Goal: Task Accomplishment & Management: Manage account settings

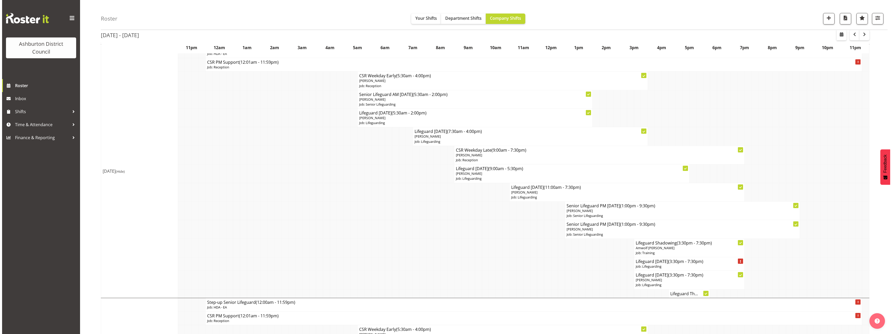
scroll to position [332, 0]
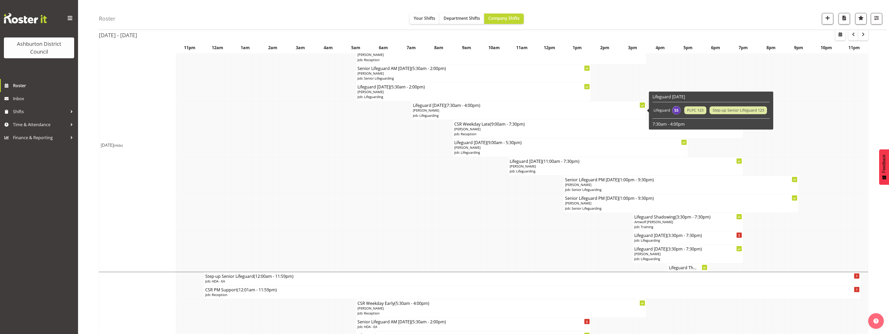
click at [424, 114] on p "Job: Lifeguarding" at bounding box center [529, 115] width 232 height 5
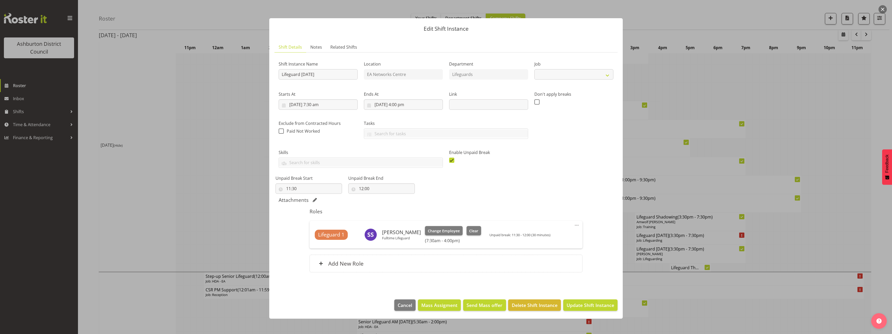
select select "38"
click at [475, 227] on button "Clear" at bounding box center [474, 230] width 15 height 9
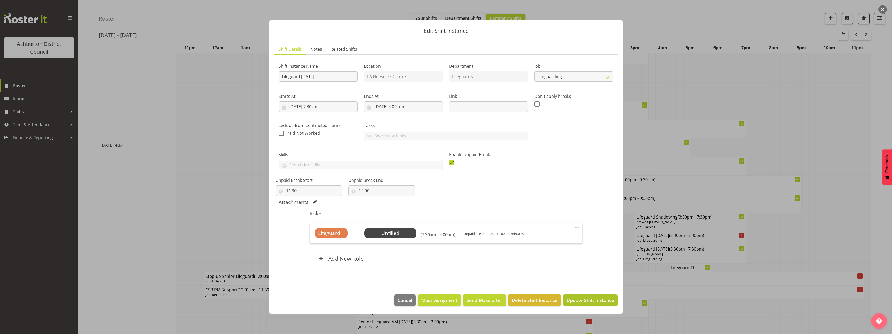
click at [606, 296] on button "Update Shift Instance" at bounding box center [591, 299] width 54 height 11
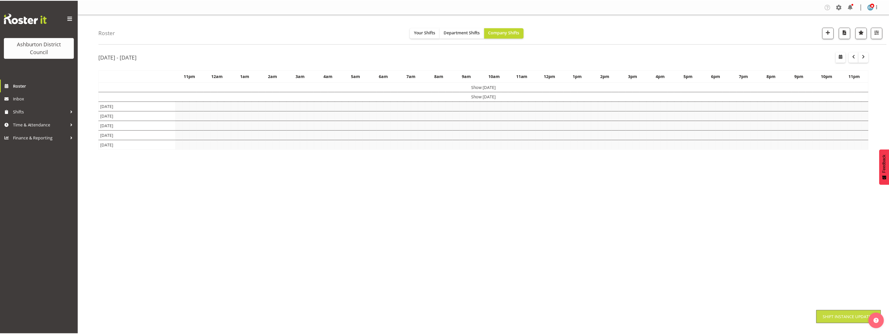
scroll to position [0, 0]
click at [875, 221] on div "[DATE] - [DATE] [DATE] - [DATE] [DATE] Day Week Fortnight Month calendar Month …" at bounding box center [494, 152] width 790 height 208
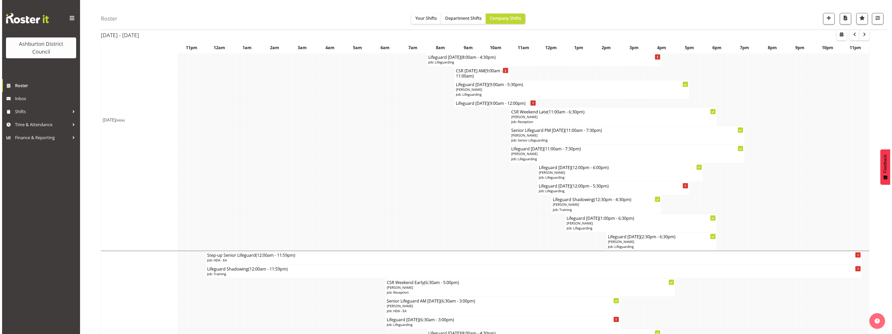
scroll to position [988, 0]
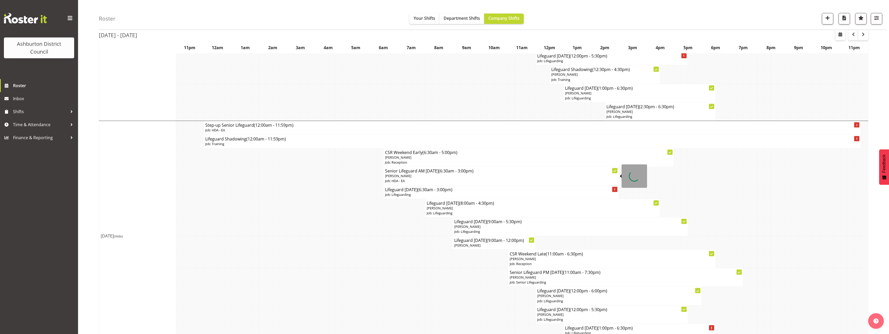
click at [426, 175] on p "[PERSON_NAME]" at bounding box center [501, 175] width 232 height 5
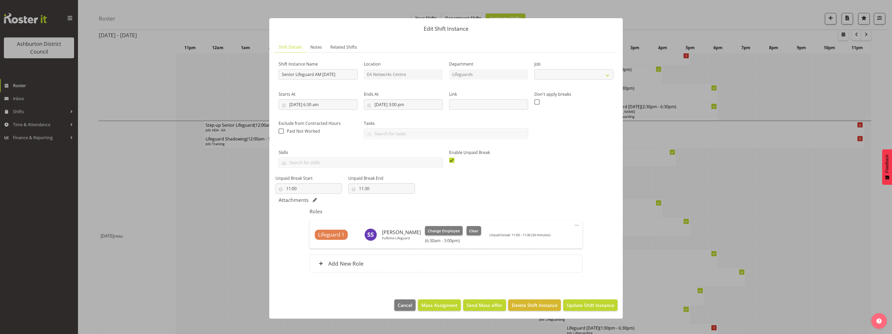
select select "34"
click at [470, 228] on span "Clear" at bounding box center [473, 231] width 9 height 6
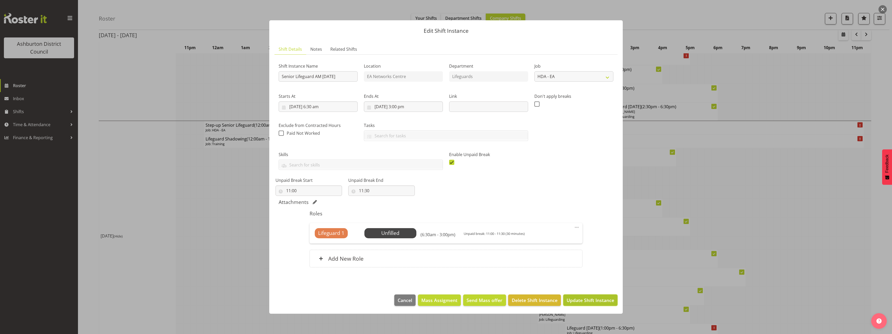
click at [578, 301] on span "Update Shift Instance" at bounding box center [591, 300] width 48 height 7
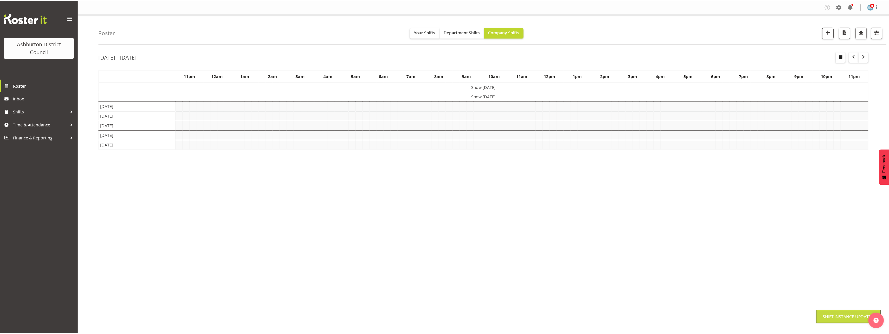
scroll to position [0, 0]
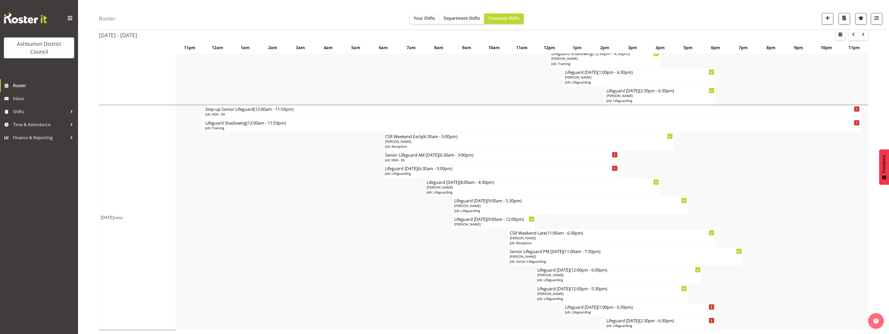
scroll to position [926, 0]
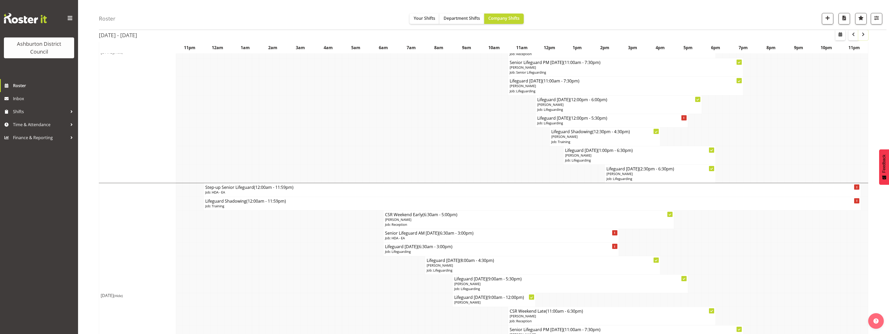
click at [861, 37] on span "button" at bounding box center [863, 34] width 6 height 6
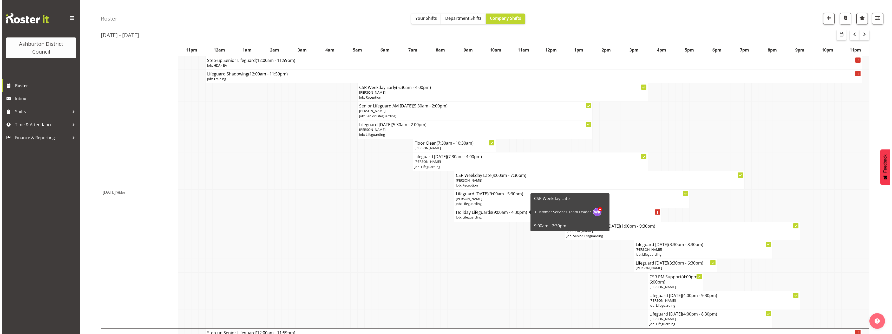
scroll to position [52, 0]
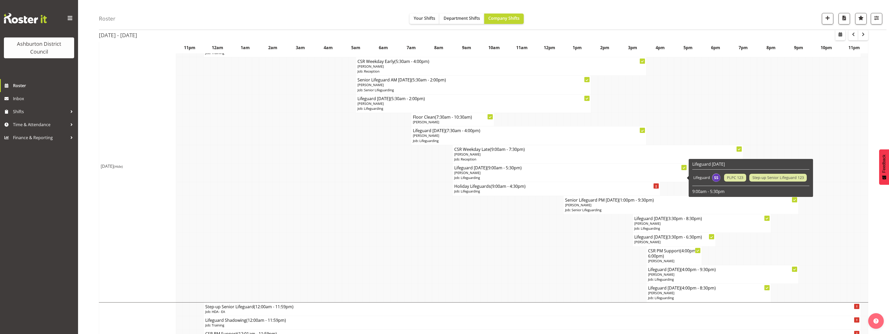
click at [464, 172] on span "[PERSON_NAME]" at bounding box center [467, 172] width 26 height 5
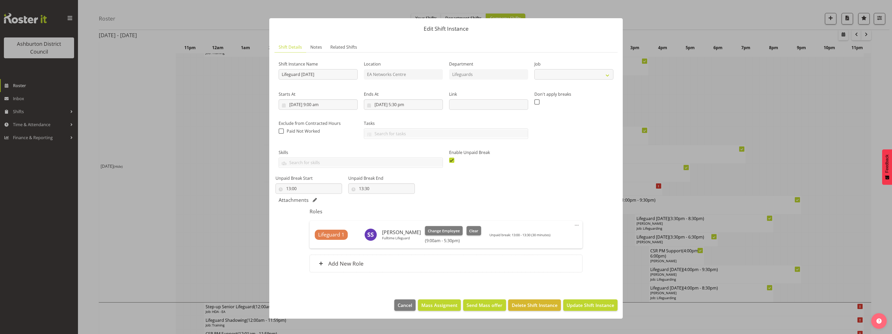
select select "38"
click at [474, 230] on span "Clear" at bounding box center [473, 231] width 9 height 6
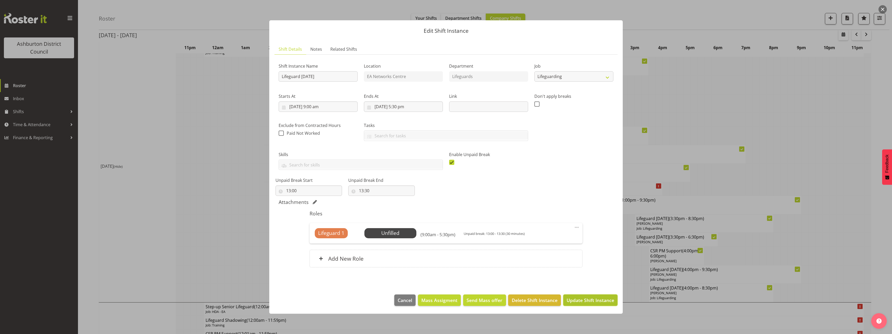
click at [572, 301] on span "Update Shift Instance" at bounding box center [591, 300] width 48 height 7
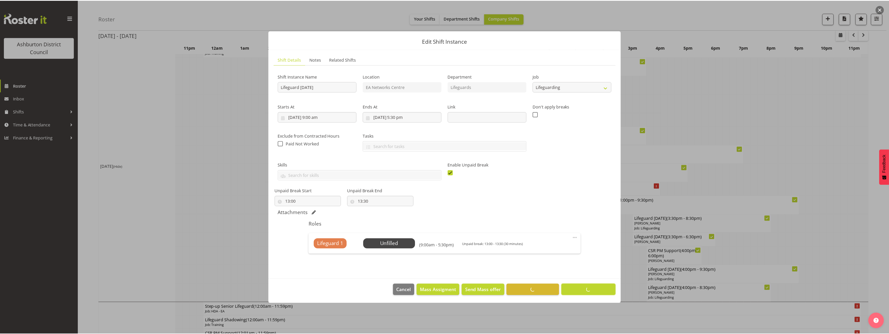
scroll to position [0, 0]
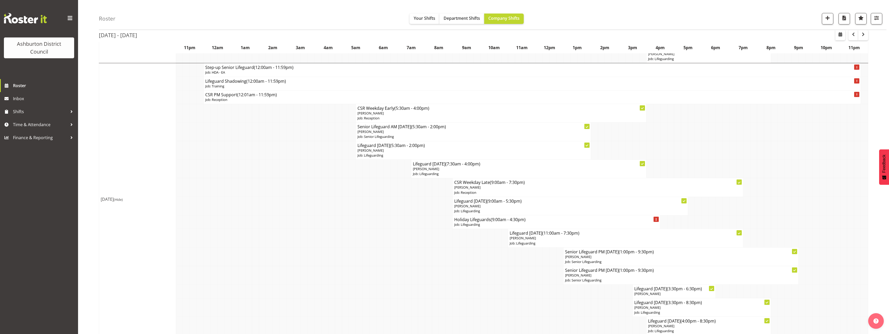
scroll to position [338, 0]
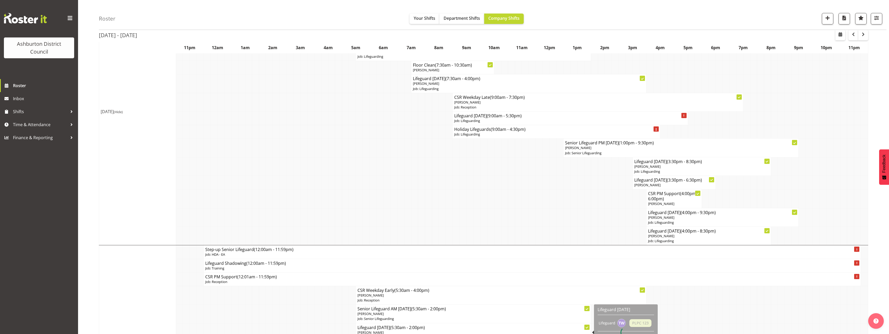
scroll to position [26, 0]
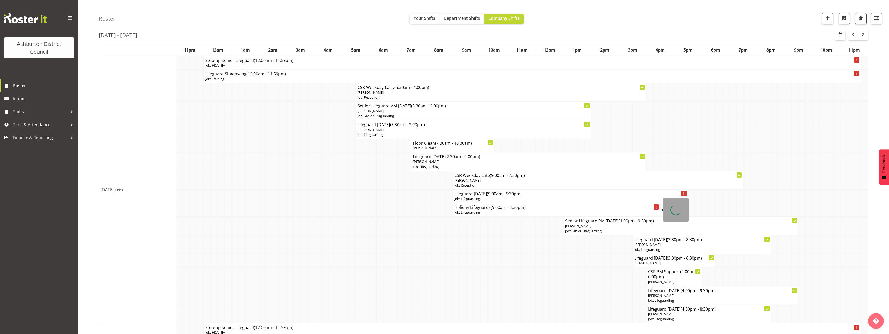
click at [487, 213] on p "Job: Lifeguarding" at bounding box center [556, 212] width 204 height 5
select select "38"
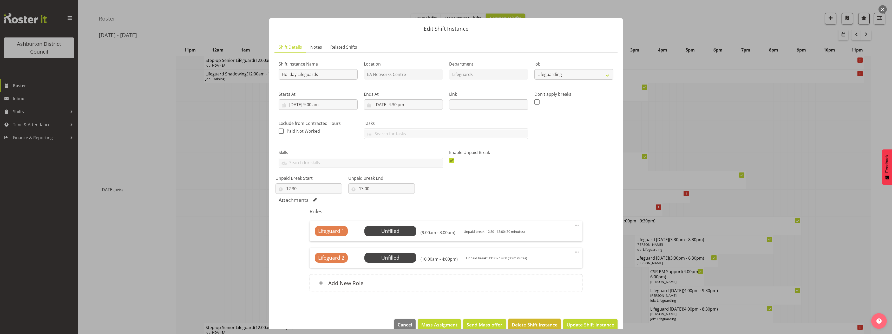
click at [533, 321] on button "Delete Shift Instance" at bounding box center [534, 324] width 53 height 11
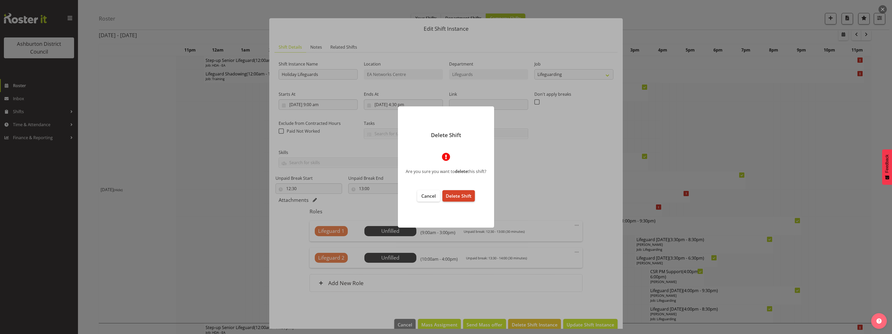
click at [465, 193] on span "Delete Shift" at bounding box center [459, 196] width 26 height 6
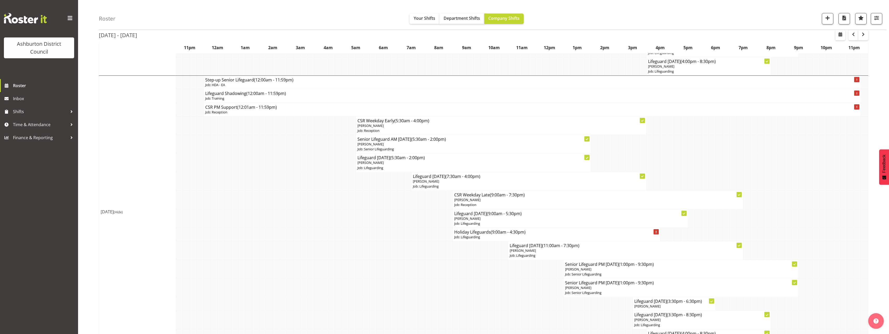
scroll to position [312, 0]
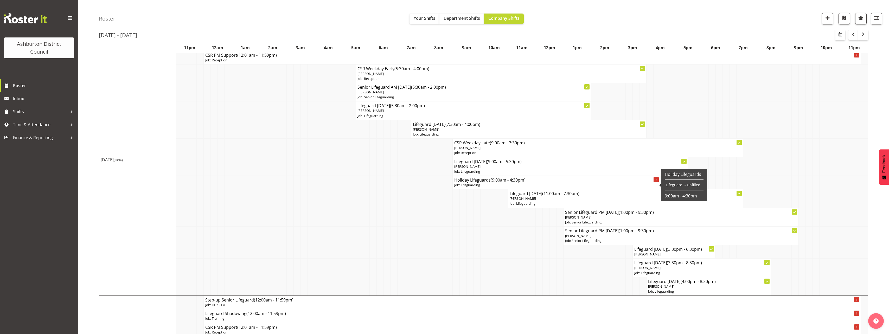
click at [467, 179] on h4 "Holiday Lifeguards (9:00am - 4:30pm)" at bounding box center [556, 179] width 204 height 5
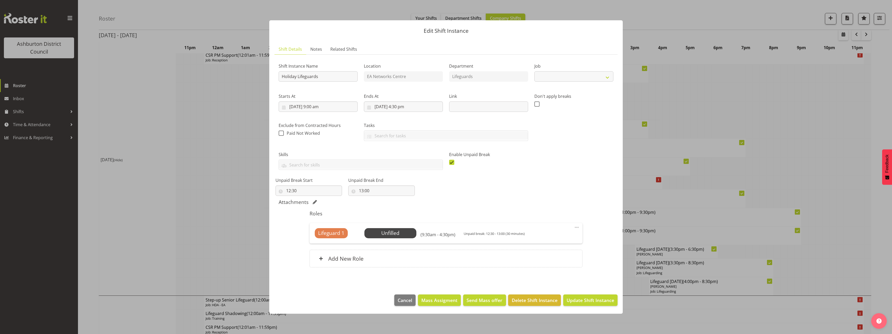
select select "38"
click at [516, 301] on span "Delete Shift Instance" at bounding box center [535, 300] width 46 height 7
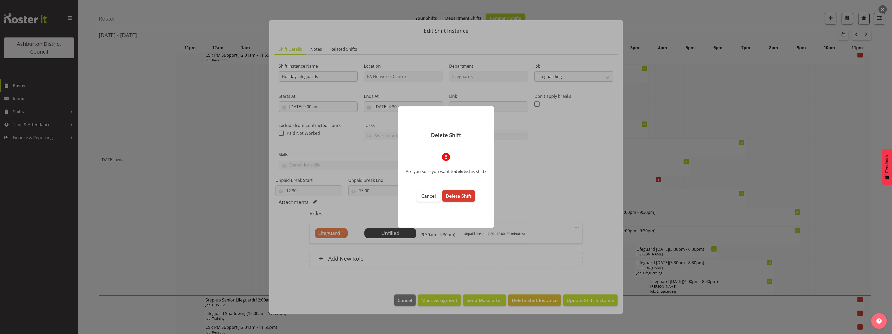
click at [462, 202] on footer "Cancel Delete Shift" at bounding box center [446, 206] width 96 height 43
click at [462, 199] on span "Delete Shift" at bounding box center [459, 196] width 26 height 6
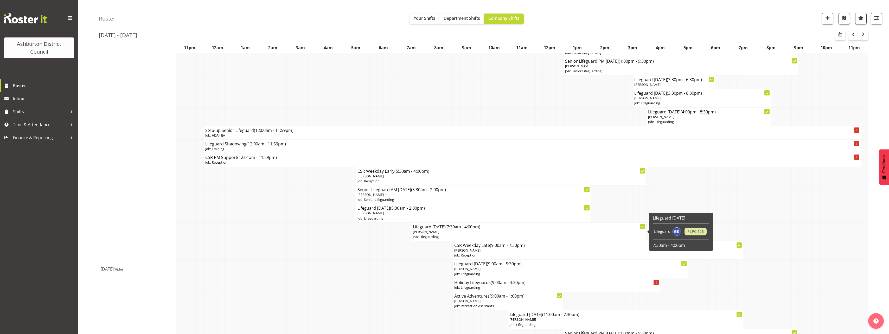
scroll to position [520, 0]
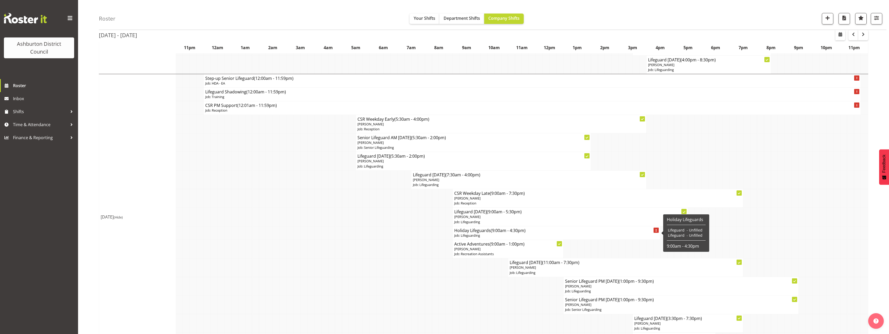
click at [464, 234] on p "Job: Lifeguarding" at bounding box center [556, 235] width 204 height 5
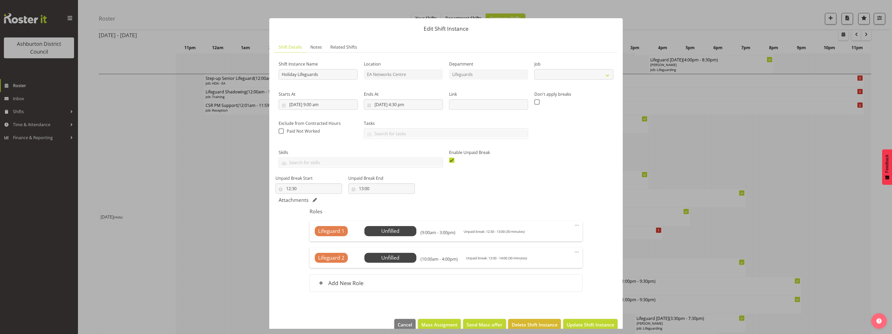
select select "38"
click at [519, 319] on button "Delete Shift Instance" at bounding box center [534, 324] width 53 height 11
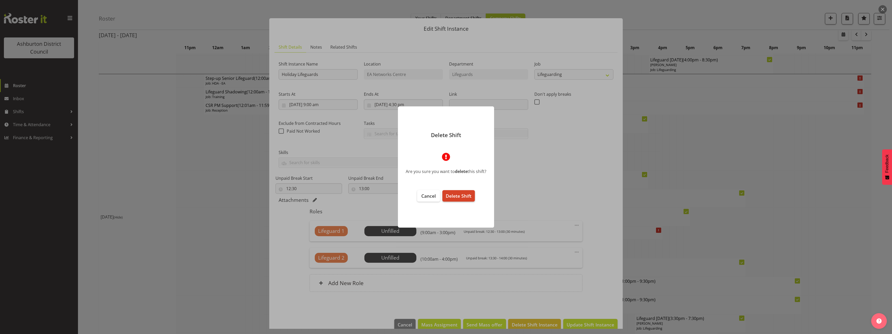
click at [464, 198] on span "Delete Shift" at bounding box center [459, 196] width 26 height 6
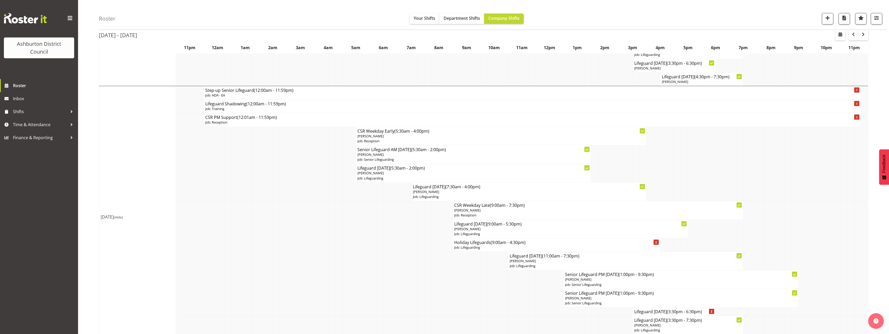
scroll to position [806, 0]
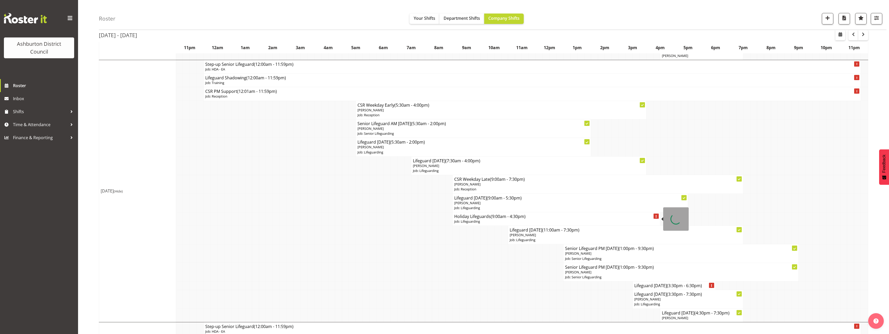
click at [473, 218] on h4 "Holiday Lifeguards (9:00am - 4:30pm)" at bounding box center [556, 216] width 204 height 5
select select "38"
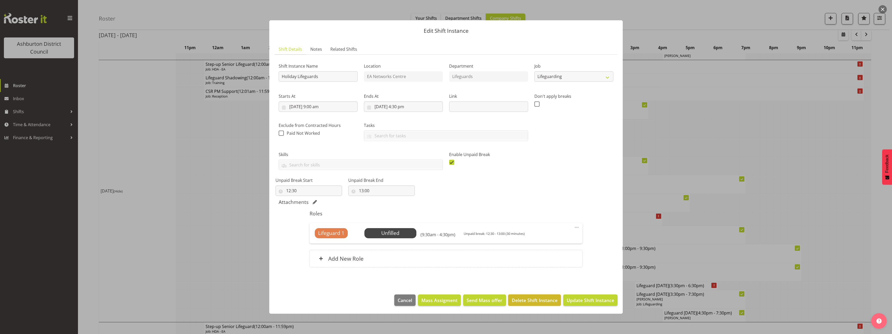
click at [529, 300] on span "Delete Shift Instance" at bounding box center [535, 300] width 46 height 7
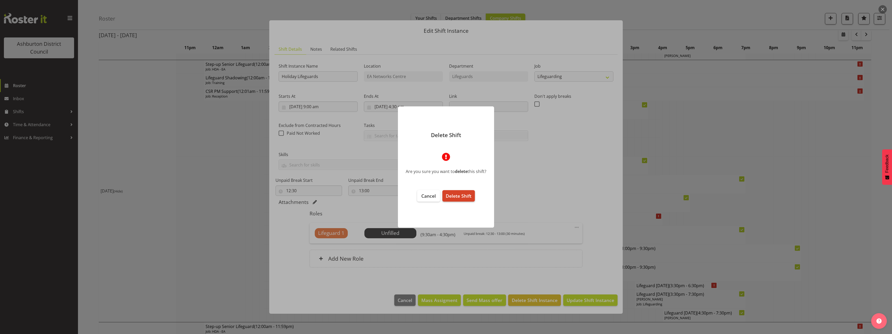
click at [468, 197] on span "Delete Shift" at bounding box center [459, 196] width 26 height 6
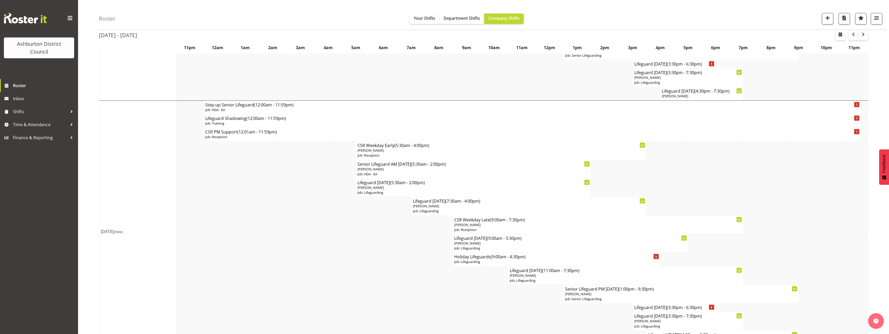
scroll to position [1092, 0]
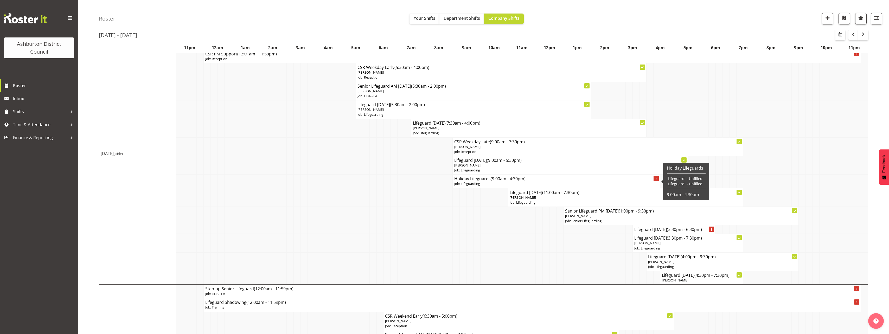
click at [497, 185] on p "Job: Lifeguarding" at bounding box center [556, 183] width 204 height 5
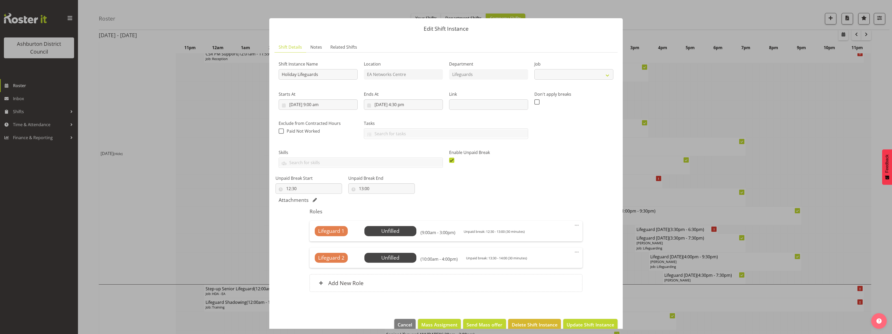
select select "38"
click at [542, 323] on span "Delete Shift Instance" at bounding box center [535, 324] width 46 height 7
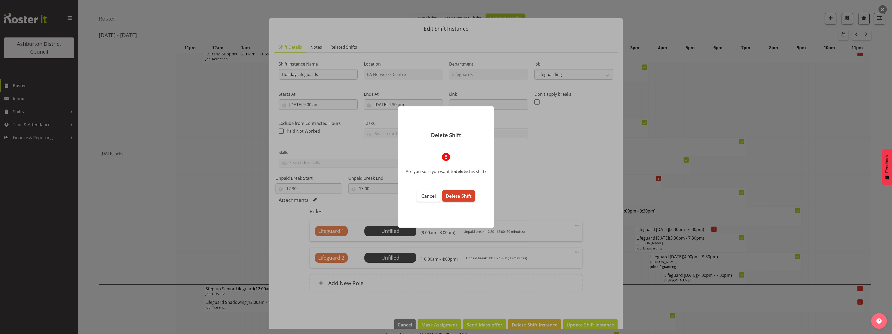
click at [462, 193] on span "Delete Shift" at bounding box center [459, 196] width 26 height 6
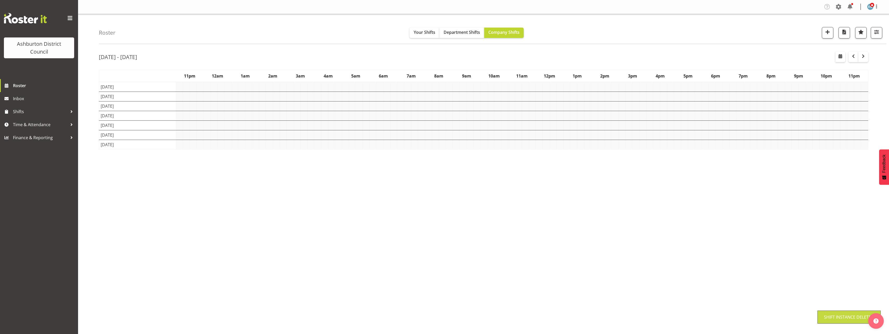
scroll to position [0, 0]
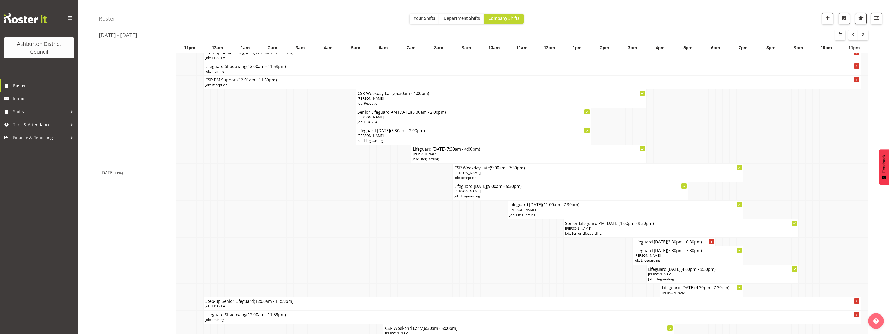
scroll to position [910, 0]
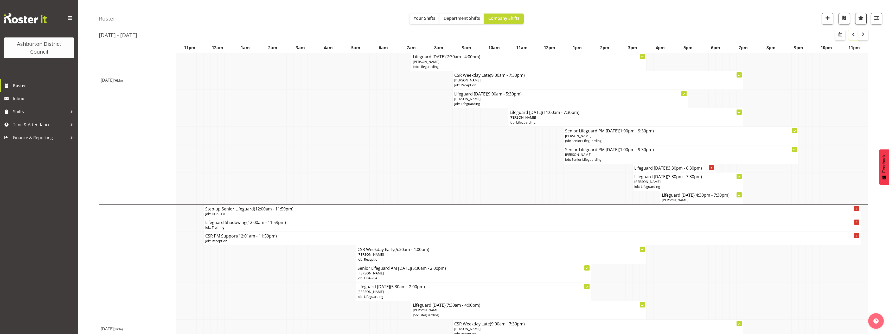
click at [851, 37] on span "button" at bounding box center [853, 34] width 6 height 6
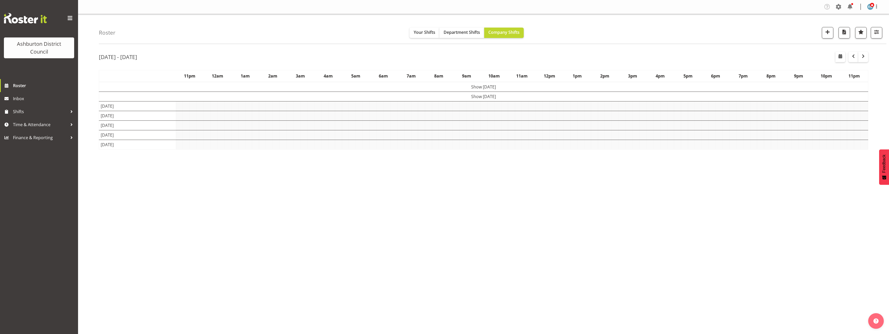
click at [88, 135] on div "Roster Your Shifts Department Shifts Company Shifts 1 Locations [GEOGRAPHIC_DAT…" at bounding box center [483, 135] width 811 height 242
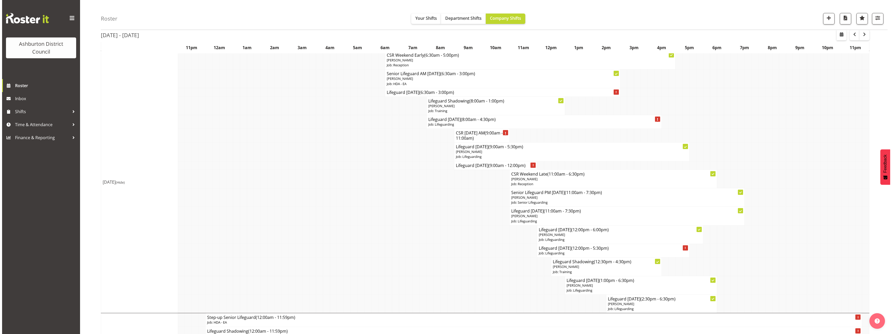
scroll to position [718, 0]
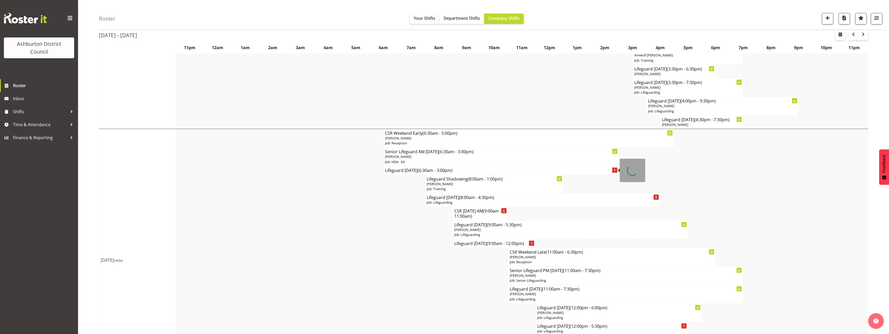
click at [413, 170] on h4 "Lifeguard [DATE] (6:30am - 3:00pm)" at bounding box center [501, 170] width 232 height 5
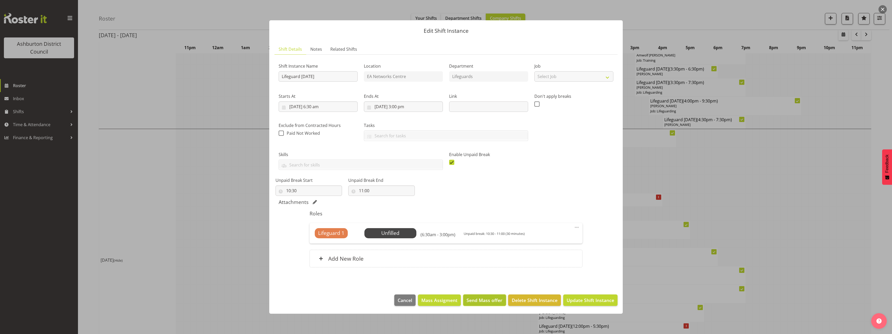
click at [491, 299] on span "Send Mass offer" at bounding box center [485, 300] width 36 height 7
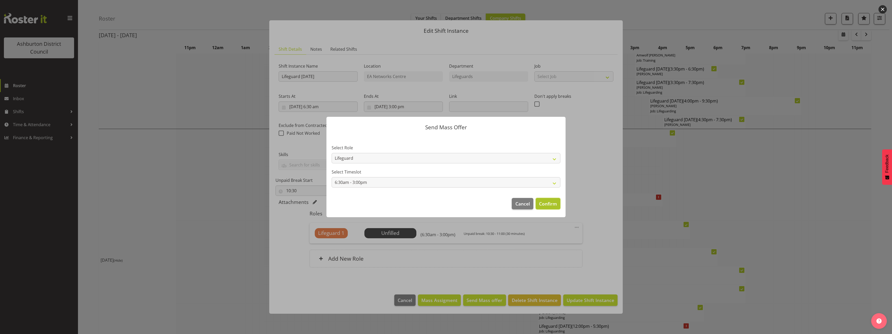
click at [544, 205] on span "Confirm" at bounding box center [548, 203] width 18 height 7
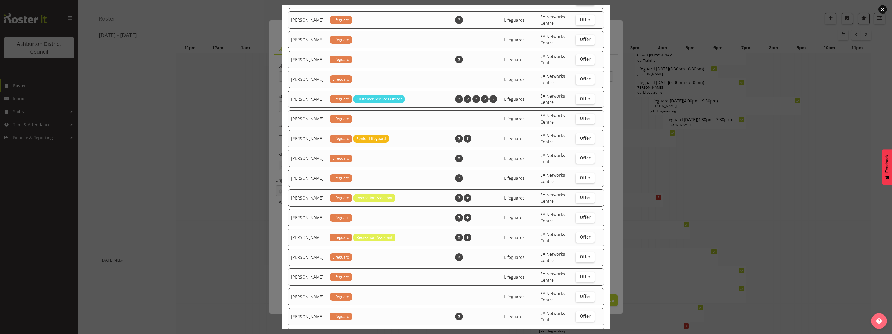
scroll to position [497, 0]
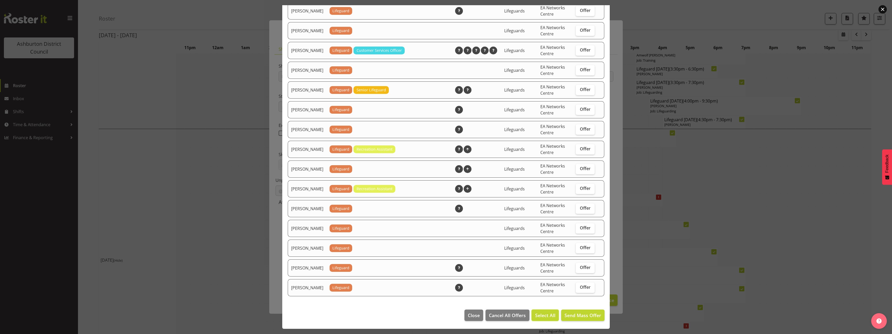
click at [542, 316] on span "Select All" at bounding box center [545, 315] width 20 height 7
checkbox input "true"
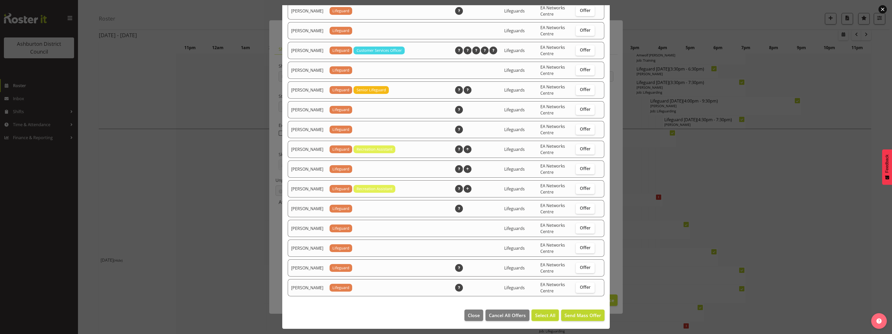
checkbox input "true"
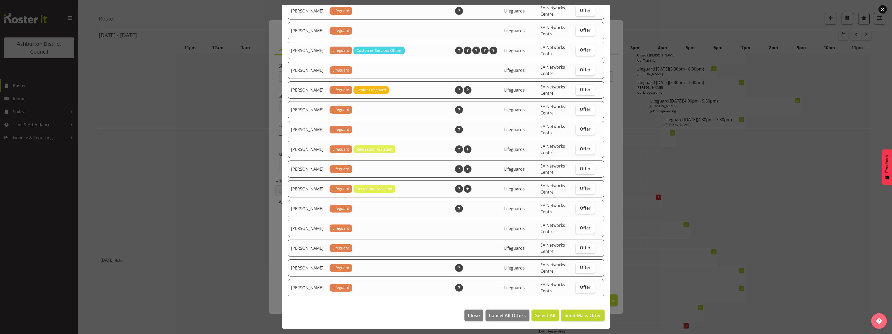
checkbox input "true"
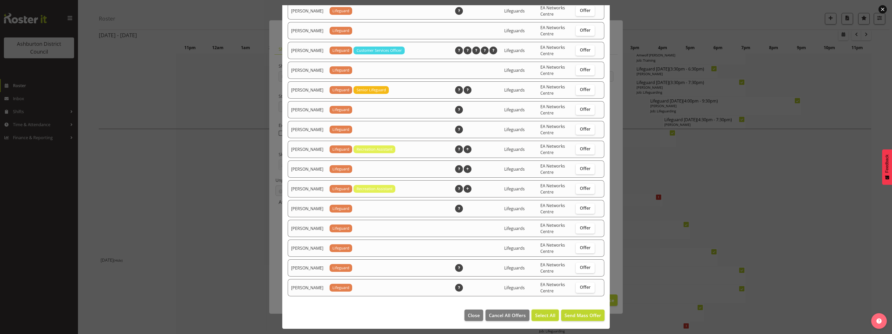
checkbox input "true"
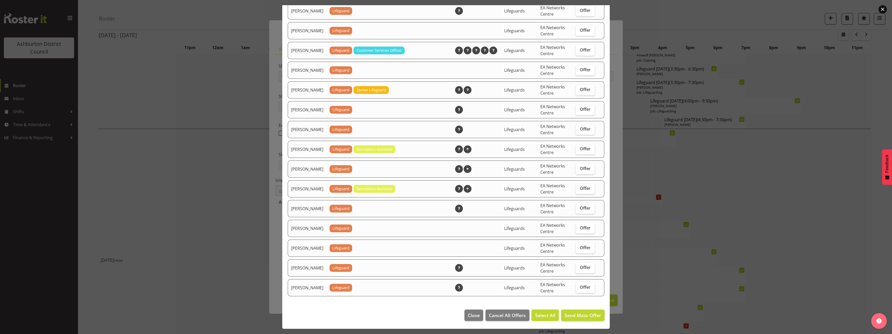
checkbox input "true"
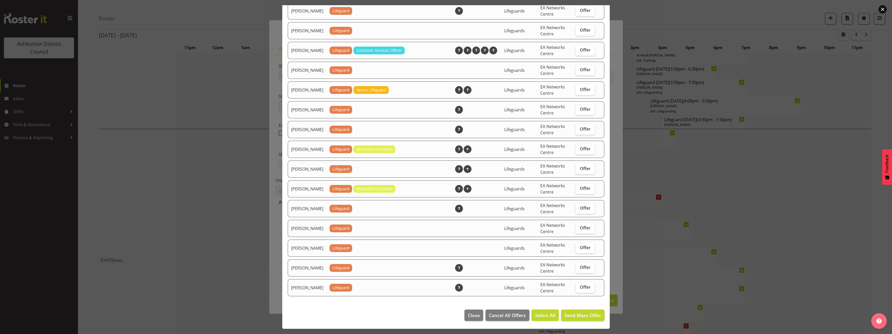
checkbox input "true"
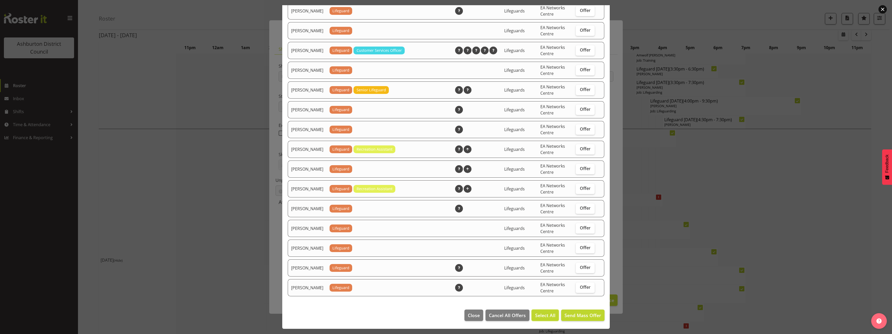
checkbox input "true"
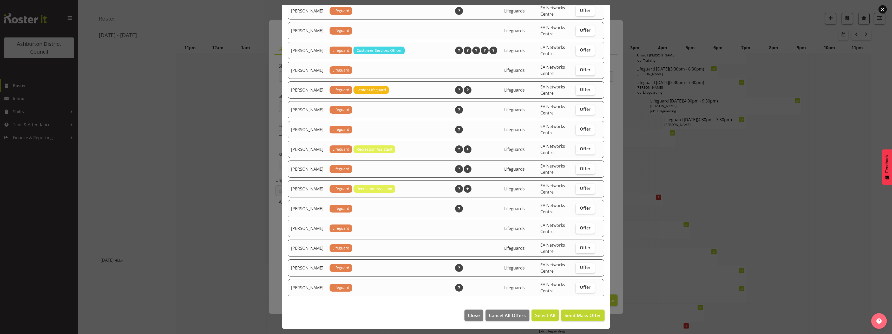
checkbox input "true"
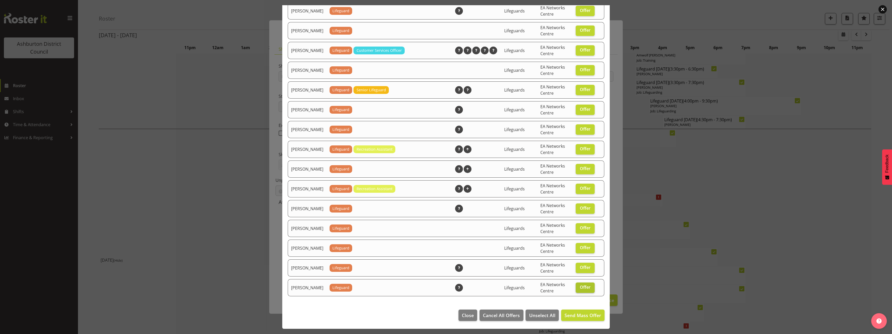
click at [582, 288] on span "Offer" at bounding box center [585, 286] width 11 height 5
click at [579, 288] on input "Offer" at bounding box center [577, 287] width 3 height 3
checkbox input "false"
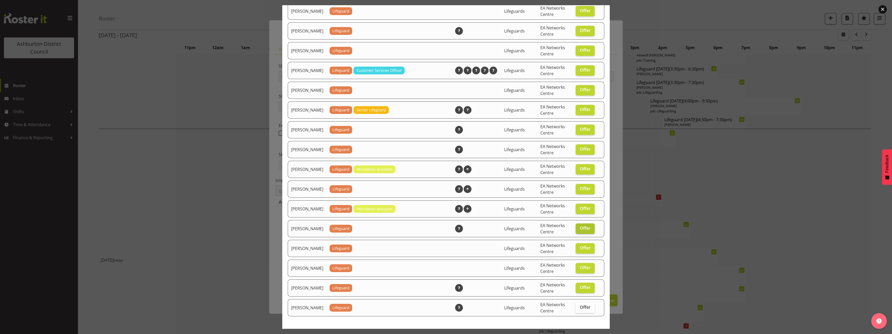
click at [580, 231] on span "Offer" at bounding box center [585, 227] width 11 height 5
click at [577, 230] on input "Offer" at bounding box center [577, 227] width 3 height 3
checkbox input "false"
click at [580, 211] on span "Offer" at bounding box center [585, 208] width 11 height 5
click at [578, 210] on input "Offer" at bounding box center [577, 208] width 3 height 3
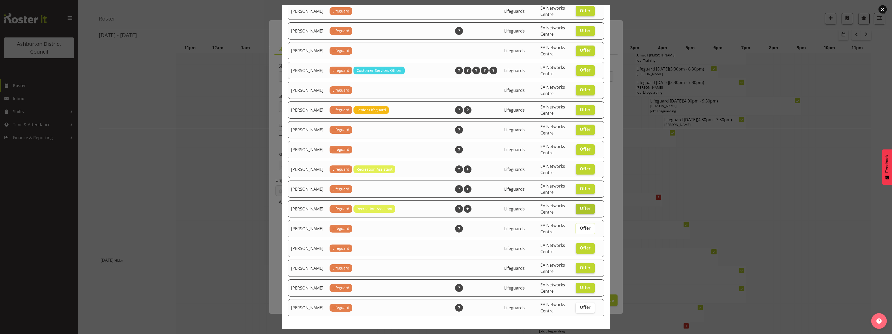
checkbox input "false"
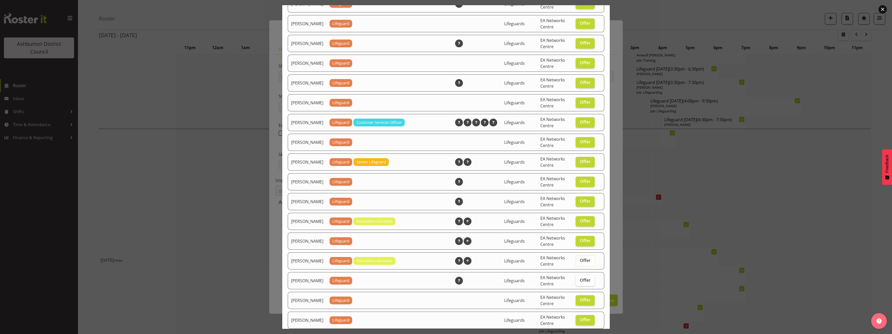
scroll to position [393, 0]
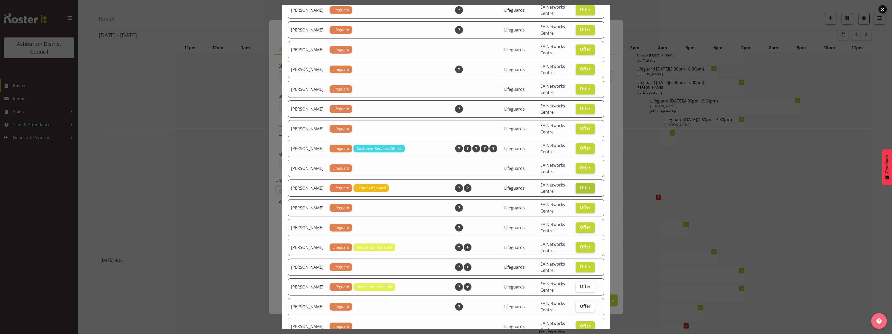
click at [580, 190] on span "Offer" at bounding box center [585, 187] width 11 height 5
click at [579, 189] on input "Offer" at bounding box center [577, 187] width 3 height 3
checkbox input "false"
click at [580, 210] on span "Offer" at bounding box center [585, 207] width 11 height 5
click at [579, 209] on input "Offer" at bounding box center [577, 207] width 3 height 3
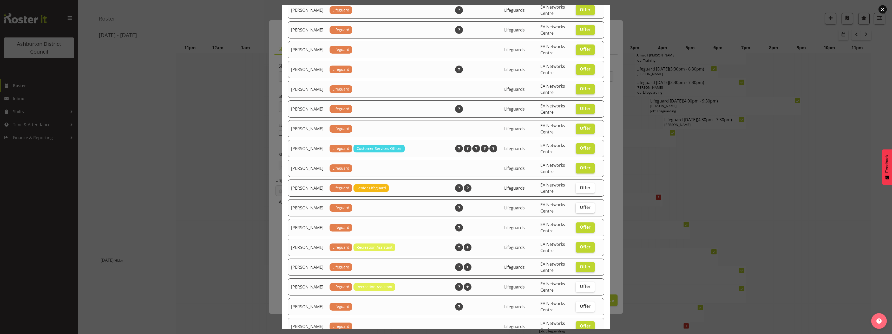
click at [580, 210] on span "Offer" at bounding box center [585, 207] width 11 height 5
click at [579, 209] on input "Offer" at bounding box center [577, 207] width 3 height 3
click at [580, 210] on span "Offer" at bounding box center [585, 207] width 11 height 5
click at [579, 209] on input "Offer" at bounding box center [577, 207] width 3 height 3
checkbox input "false"
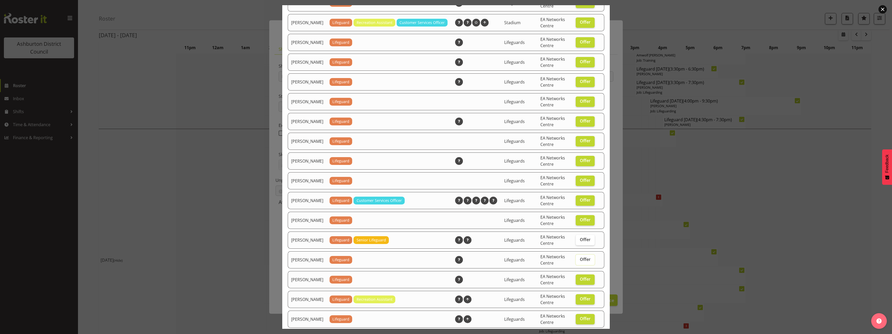
scroll to position [315, 0]
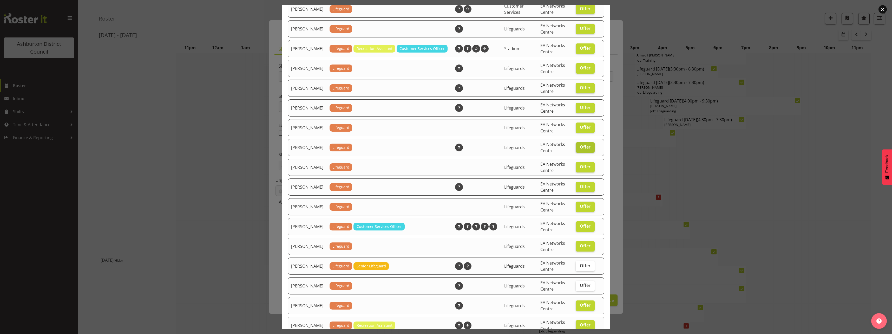
click at [584, 150] on span "Offer" at bounding box center [585, 146] width 11 height 5
click at [579, 149] on input "Offer" at bounding box center [577, 146] width 3 height 3
checkbox input "false"
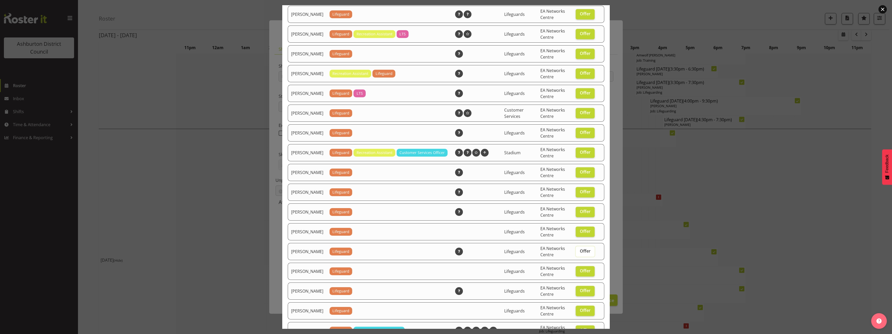
scroll to position [185, 0]
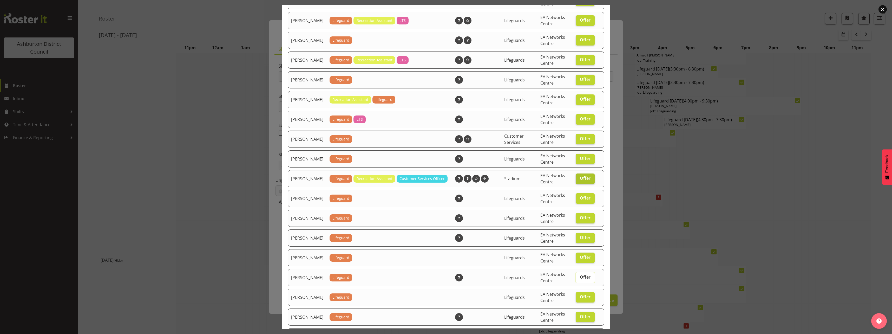
click at [580, 181] on span "Offer" at bounding box center [585, 178] width 11 height 5
click at [578, 180] on input "Offer" at bounding box center [577, 178] width 3 height 3
checkbox input "false"
click at [580, 161] on span "Offer" at bounding box center [585, 158] width 11 height 5
click at [577, 160] on input "Offer" at bounding box center [577, 158] width 3 height 3
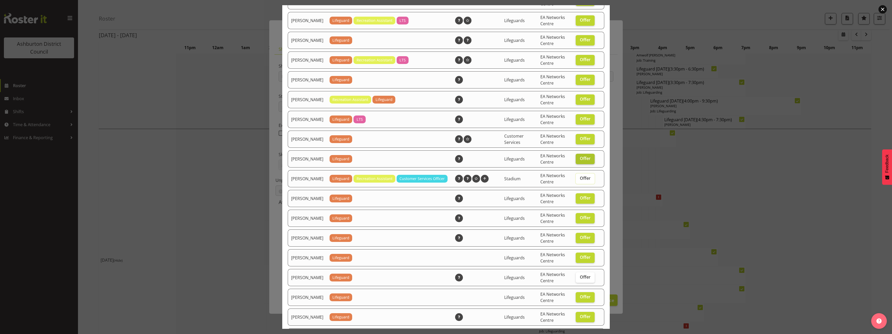
checkbox input "false"
click at [576, 144] on label "Offer" at bounding box center [585, 139] width 19 height 10
click at [576, 140] on input "Offer" at bounding box center [577, 138] width 3 height 3
checkbox input "false"
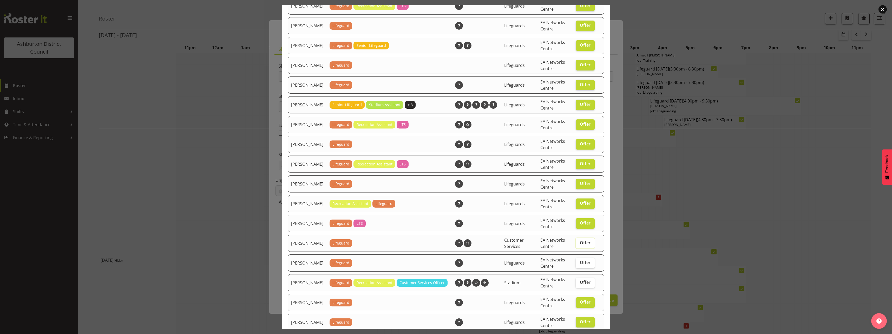
scroll to position [29, 0]
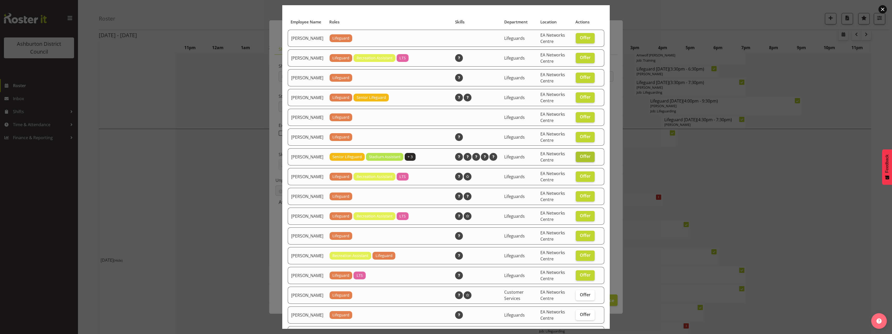
click at [582, 159] on span "Offer" at bounding box center [585, 156] width 11 height 5
click at [579, 158] on input "Offer" at bounding box center [577, 156] width 3 height 3
checkbox input "false"
click at [580, 179] on span "Offer" at bounding box center [585, 175] width 11 height 5
click at [579, 178] on input "Offer" at bounding box center [577, 175] width 3 height 3
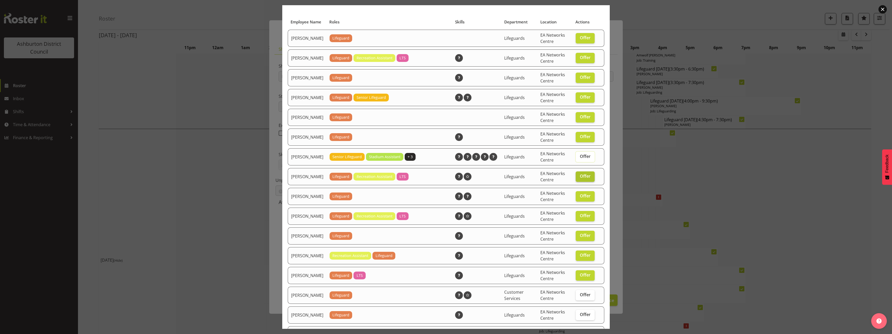
checkbox input "false"
click at [585, 100] on span "Offer" at bounding box center [585, 96] width 11 height 5
click at [579, 99] on input "Offer" at bounding box center [577, 96] width 3 height 3
checkbox input "false"
click at [582, 122] on label "Offer" at bounding box center [585, 117] width 19 height 10
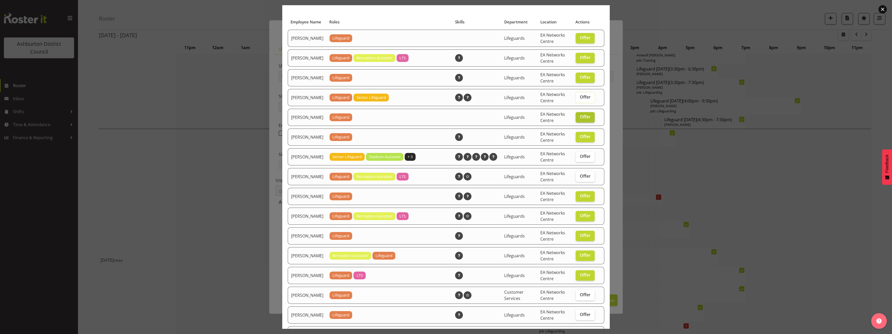
click at [579, 119] on input "Offer" at bounding box center [577, 116] width 3 height 3
click at [580, 119] on span "Offer" at bounding box center [585, 116] width 11 height 5
click at [579, 119] on input "Offer" at bounding box center [577, 116] width 3 height 3
checkbox input "true"
click at [588, 142] on label "Offer" at bounding box center [585, 137] width 19 height 10
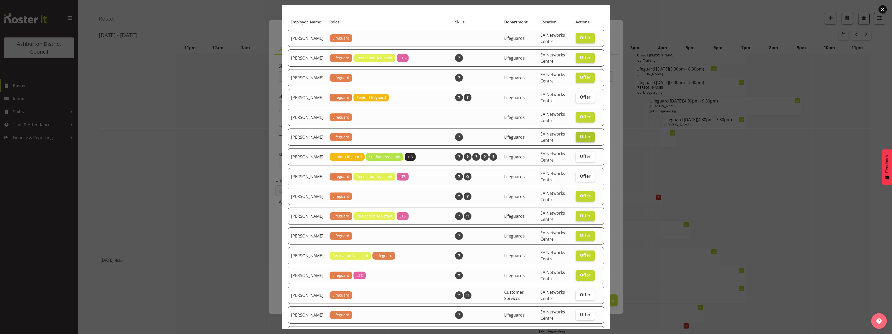
click at [579, 138] on input "Offer" at bounding box center [577, 136] width 3 height 3
checkbox input "false"
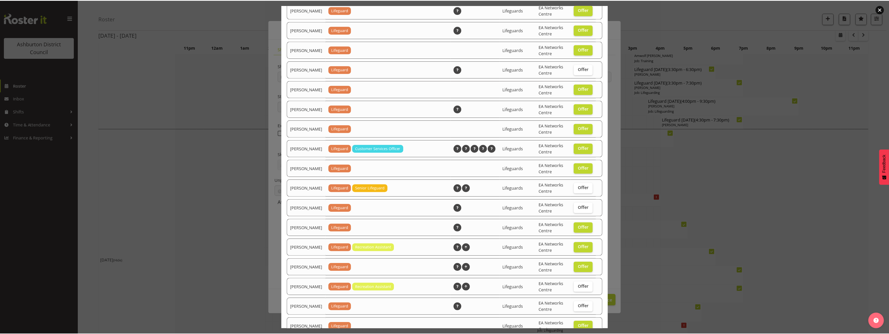
scroll to position [497, 0]
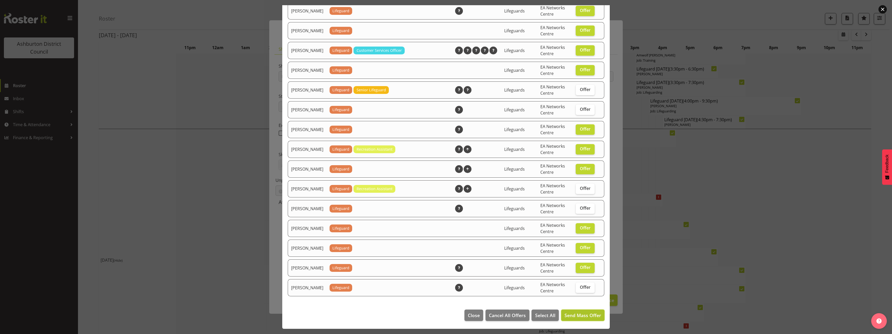
click at [573, 315] on span "Send Mass Offer" at bounding box center [583, 315] width 37 height 6
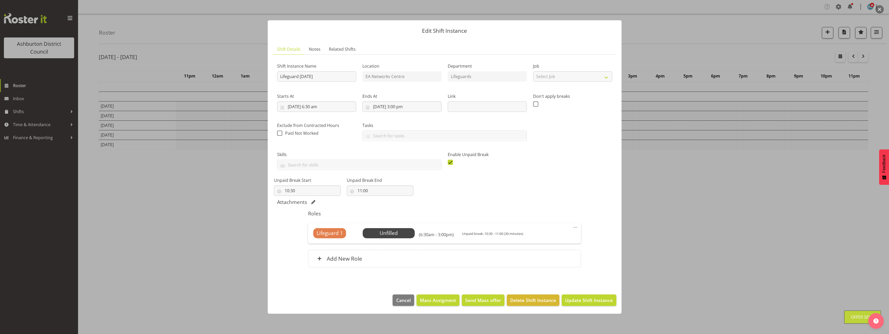
scroll to position [0, 0]
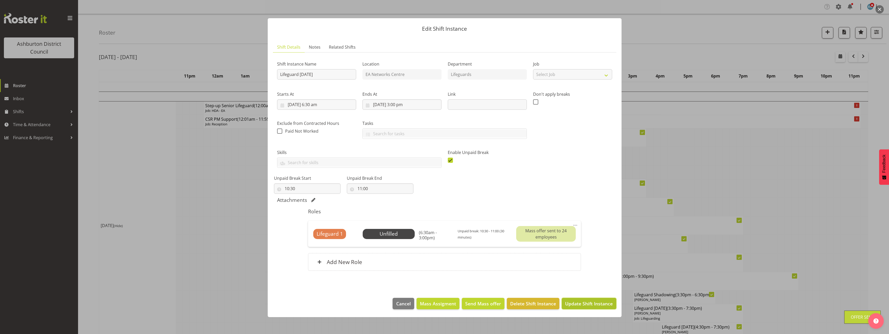
click at [576, 306] on span "Update Shift Instance" at bounding box center [589, 303] width 48 height 7
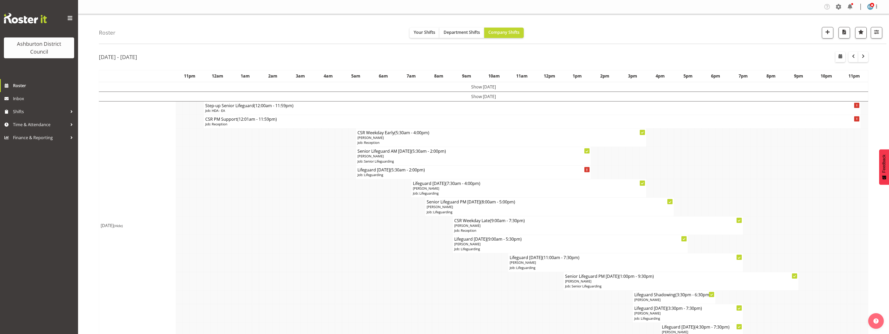
click at [866, 9] on div "Company Settings Roles & Skills Tasks Jobs Employees Locations & Departments Ac…" at bounding box center [853, 7] width 61 height 9
click at [872, 9] on figure at bounding box center [870, 7] width 6 height 6
click at [839, 5] on span at bounding box center [838, 7] width 8 height 8
click at [813, 74] on link "Account & Billing" at bounding box center [806, 74] width 72 height 9
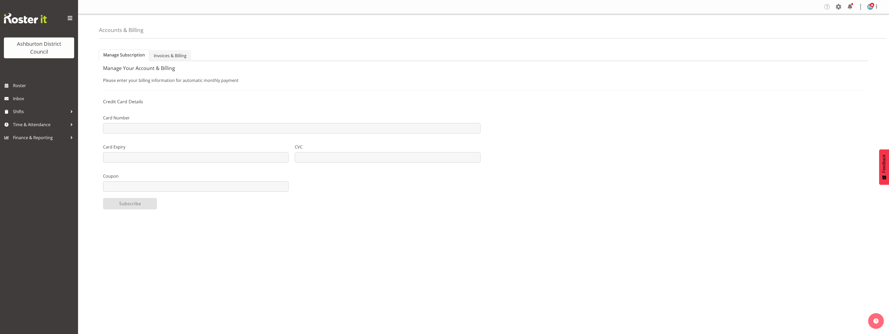
click at [172, 53] on span "Invoices & Billing" at bounding box center [170, 56] width 33 height 6
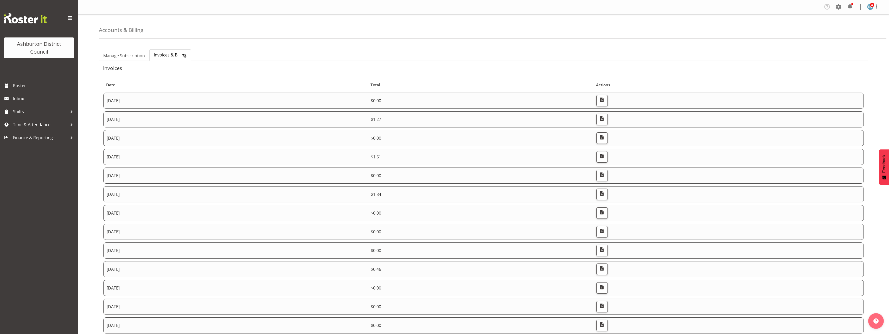
click at [222, 97] on td "October 1st, 2025" at bounding box center [235, 101] width 264 height 16
click at [216, 119] on td "October 1st, 2025" at bounding box center [235, 119] width 264 height 16
click at [605, 120] on span "button" at bounding box center [601, 118] width 7 height 7
click at [17, 90] on link "Roster" at bounding box center [39, 85] width 78 height 13
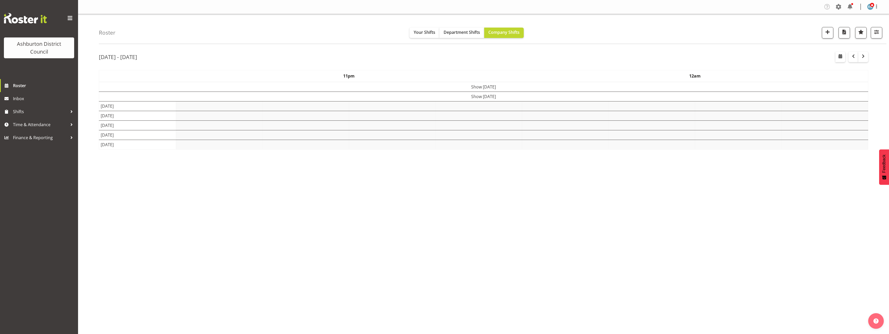
click at [593, 46] on div "Roster Your Shifts Department Shifts Company Shifts 1 Locations [GEOGRAPHIC_DAT…" at bounding box center [483, 135] width 811 height 242
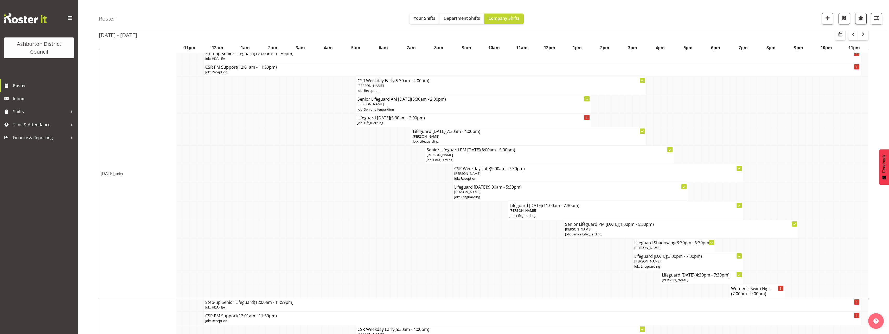
scroll to position [78, 0]
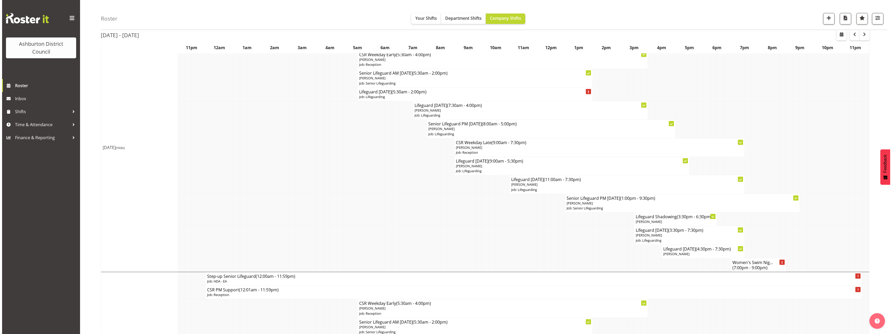
scroll to position [52, 0]
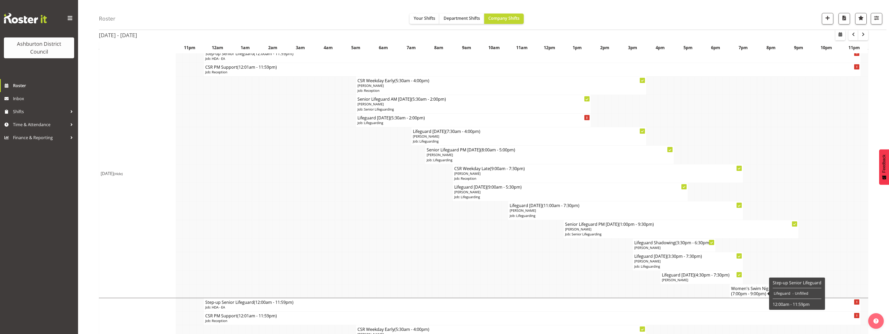
click at [732, 291] on span "(7:00pm - 9:00pm)" at bounding box center [748, 294] width 35 height 6
select select "38"
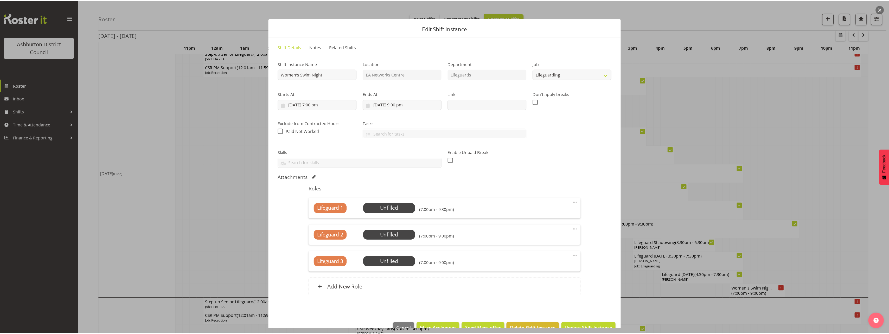
scroll to position [13, 0]
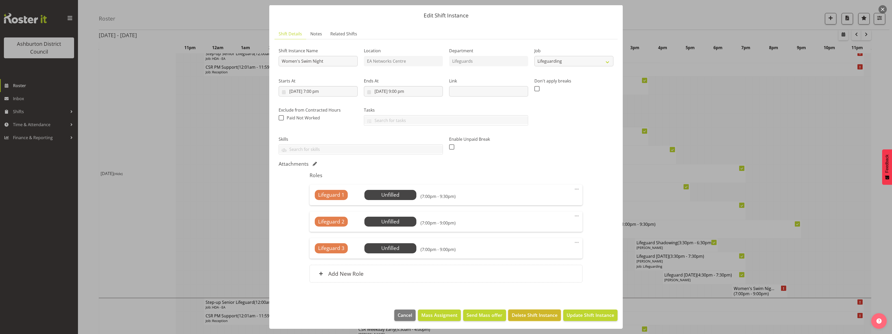
click at [538, 312] on span "Delete Shift Instance" at bounding box center [535, 315] width 46 height 7
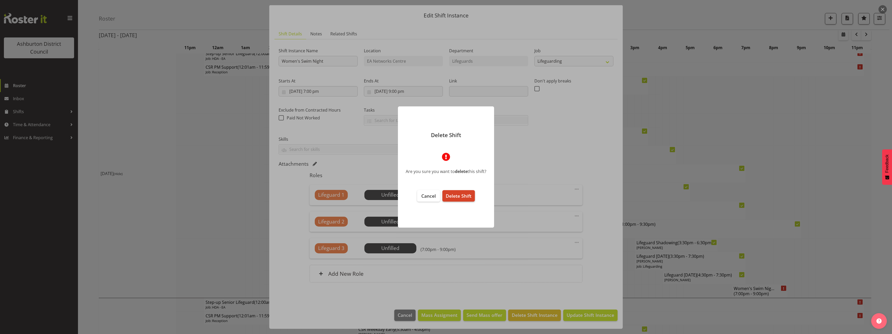
click at [449, 194] on span "Delete Shift" at bounding box center [459, 196] width 26 height 6
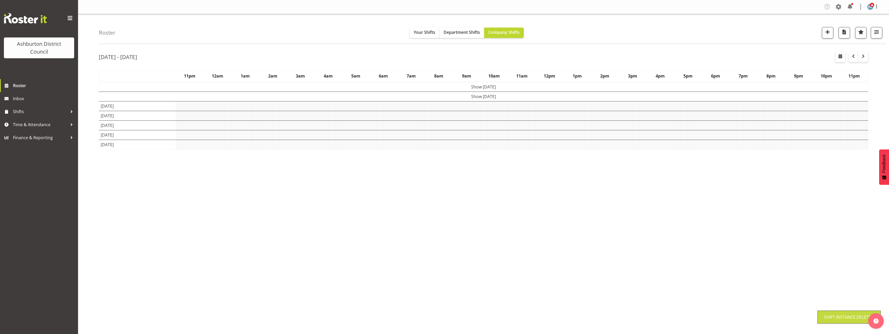
scroll to position [0, 0]
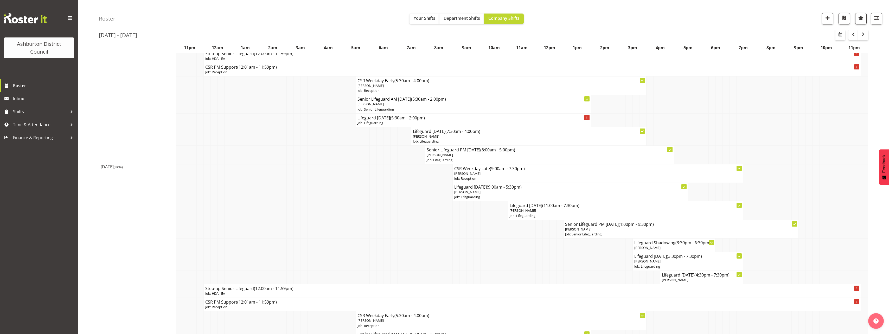
click at [123, 168] on span "(Hide)" at bounding box center [118, 167] width 9 height 5
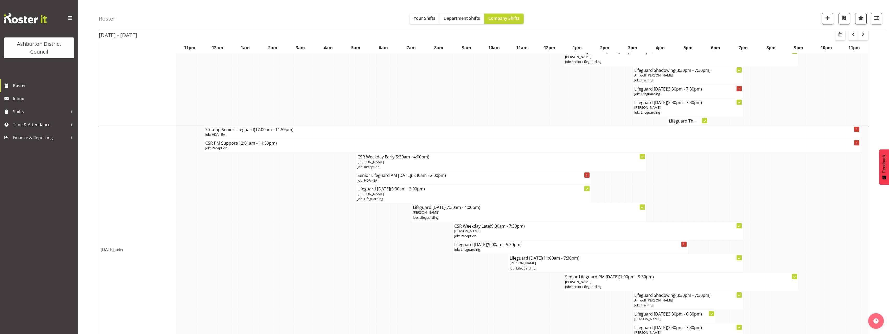
scroll to position [312, 0]
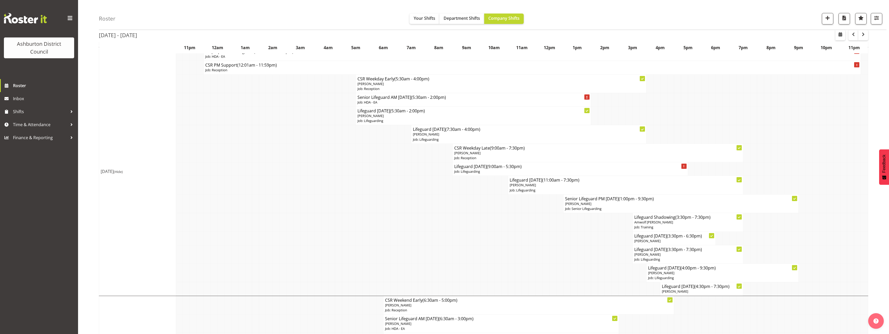
click at [83, 207] on div "Roster Your Shifts Department Shifts Company Shifts 1 Locations [GEOGRAPHIC_DAT…" at bounding box center [483, 244] width 811 height 1085
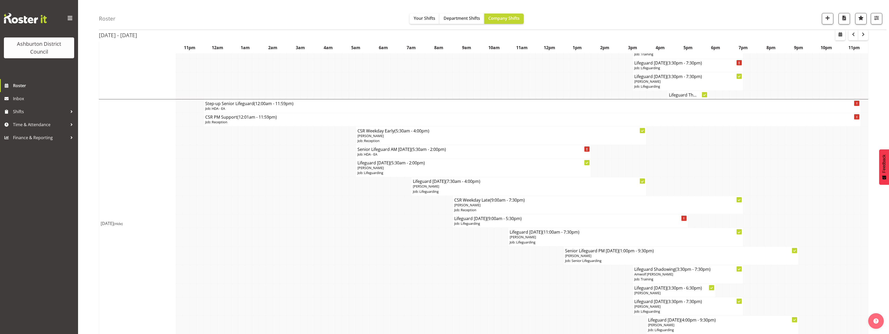
scroll to position [286, 0]
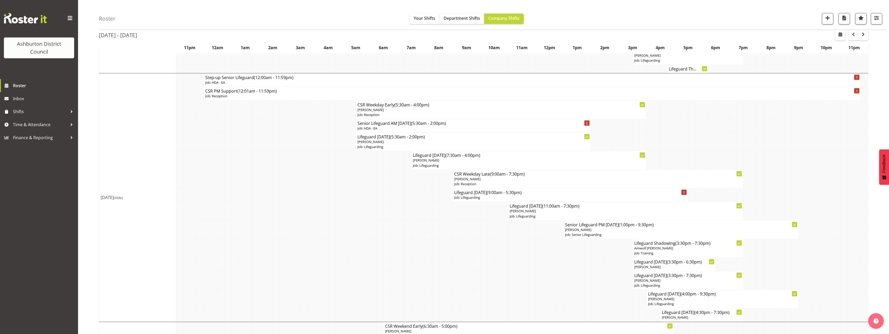
click at [83, 207] on div "Roster Your Shifts Department Shifts Company Shifts 1 Locations [GEOGRAPHIC_DAT…" at bounding box center [483, 270] width 811 height 1085
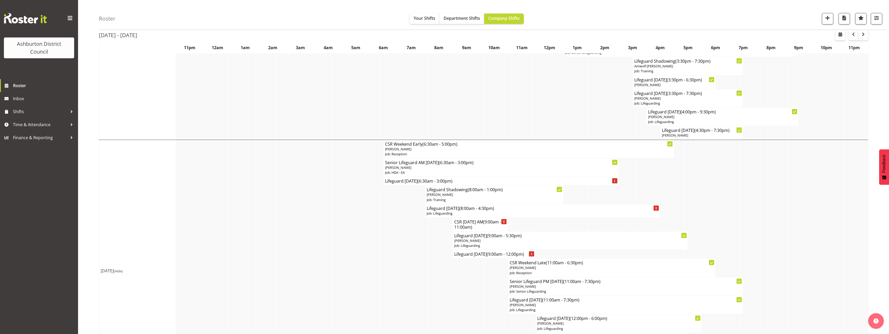
click at [83, 207] on div "Roster Your Shifts Department Shifts Company Shifts 1 Locations [GEOGRAPHIC_DAT…" at bounding box center [483, 88] width 811 height 1085
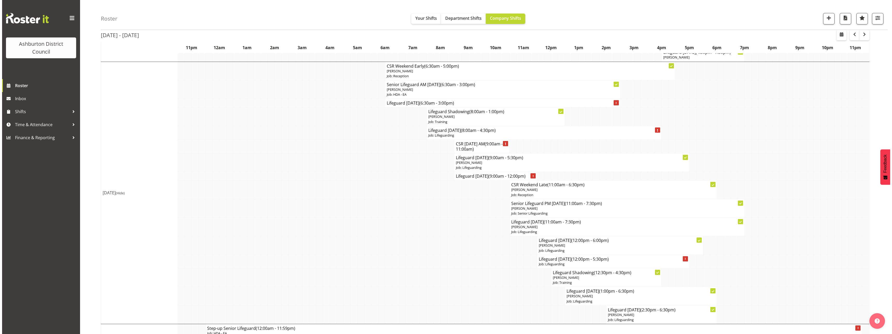
scroll to position [572, 0]
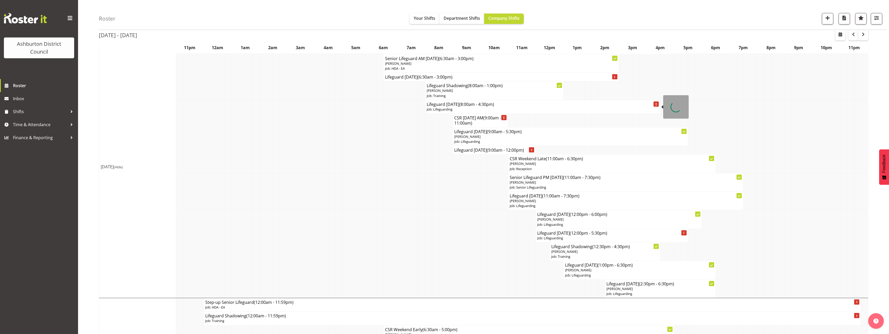
click at [516, 107] on p "Job: Lifeguarding" at bounding box center [542, 109] width 232 height 5
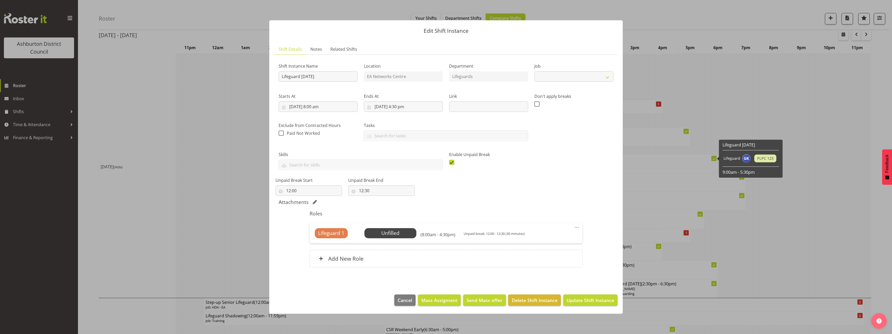
select select "38"
click at [388, 230] on span "Select Employee" at bounding box center [390, 233] width 39 height 8
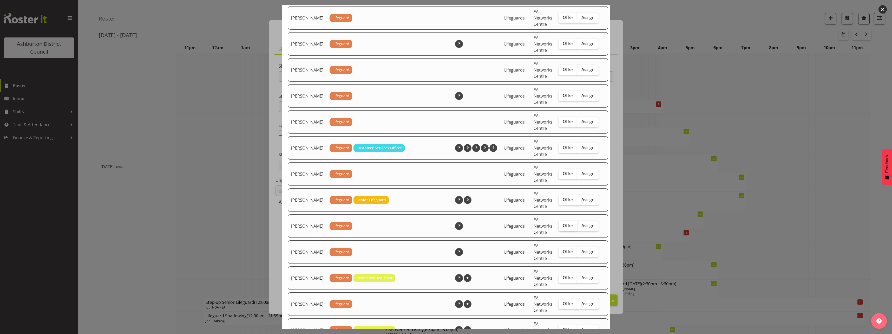
scroll to position [676, 0]
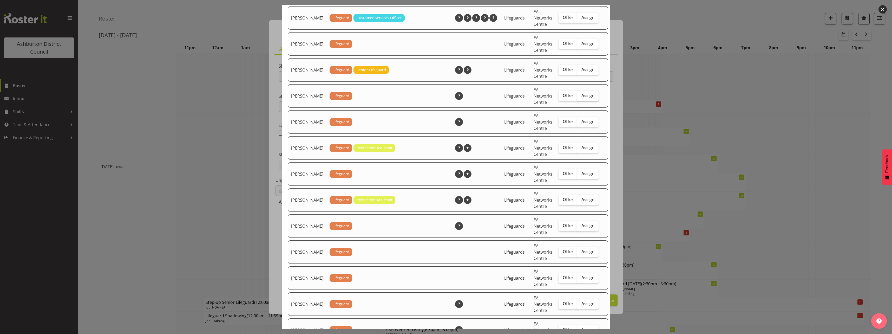
click at [586, 98] on span "Assign" at bounding box center [588, 95] width 13 height 5
click at [581, 97] on input "Assign" at bounding box center [579, 95] width 3 height 3
checkbox input "true"
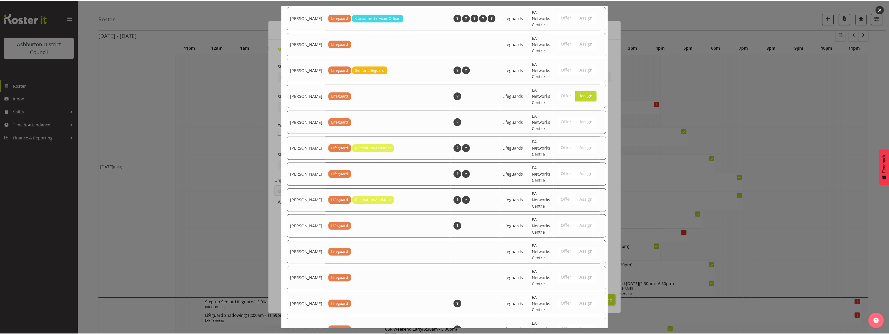
scroll to position [728, 0]
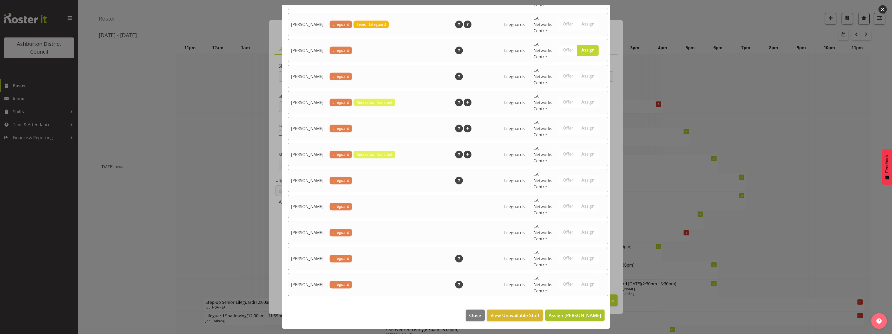
click at [578, 314] on span "Assign Paulina Cuadrado" at bounding box center [575, 315] width 53 height 6
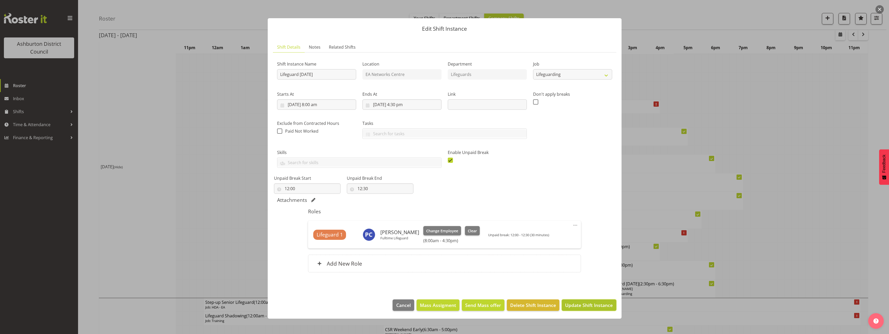
click at [585, 305] on span "Update Shift Instance" at bounding box center [589, 305] width 48 height 7
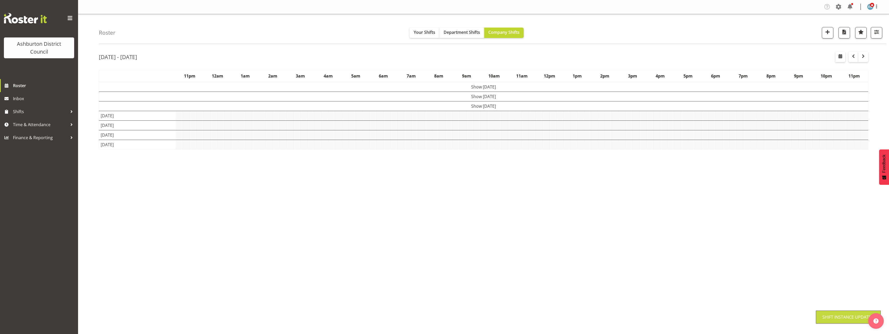
scroll to position [0, 0]
click at [87, 167] on div "Roster Your Shifts Department Shifts Company Shifts 1 Locations [GEOGRAPHIC_DAT…" at bounding box center [483, 135] width 811 height 242
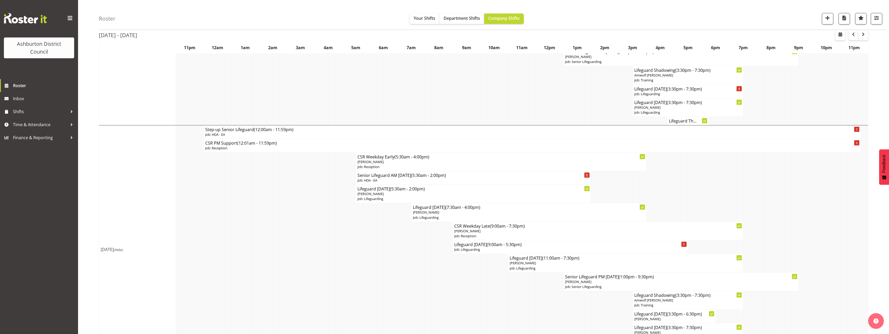
scroll to position [260, 0]
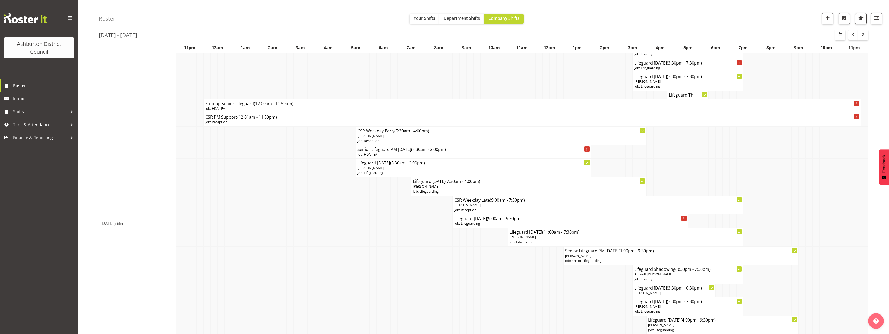
click at [87, 167] on div "Roster Your Shifts Department Shifts Company Shifts 1 Locations [GEOGRAPHIC_DAT…" at bounding box center [483, 299] width 811 height 1090
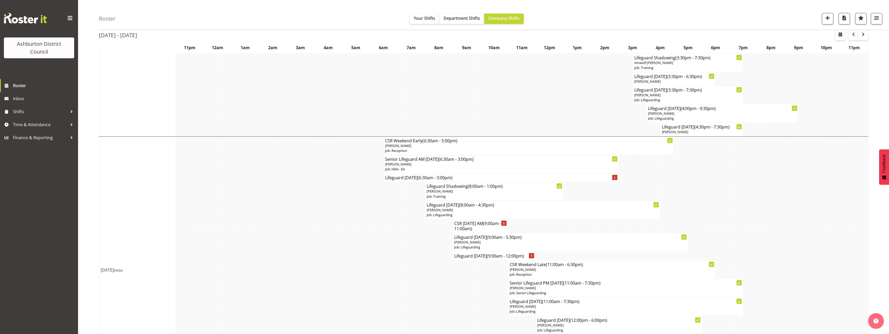
scroll to position [549, 0]
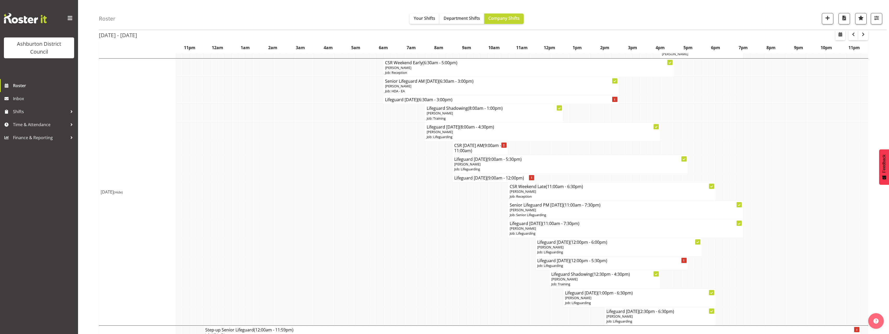
click at [87, 144] on div "Roster Your Shifts Department Shifts Company Shifts 1 Locations [GEOGRAPHIC_DAT…" at bounding box center [483, 10] width 811 height 1090
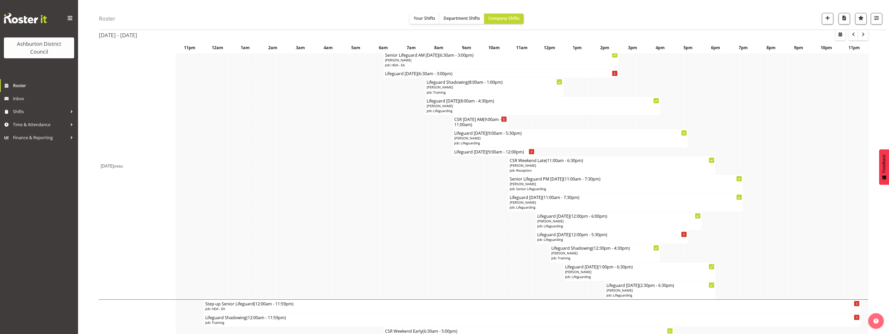
scroll to position [523, 0]
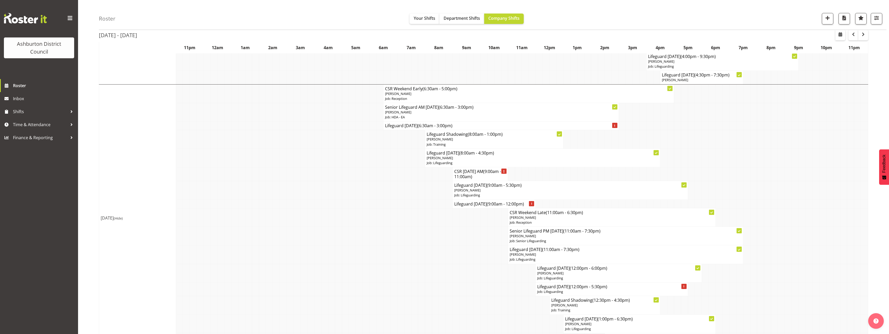
click at [88, 145] on div "Roster Your Shifts Department Shifts Company Shifts 1 Locations [GEOGRAPHIC_DAT…" at bounding box center [483, 36] width 811 height 1090
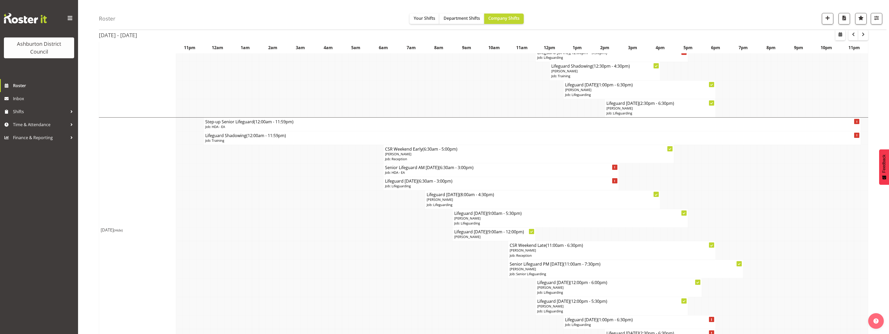
scroll to position [770, 0]
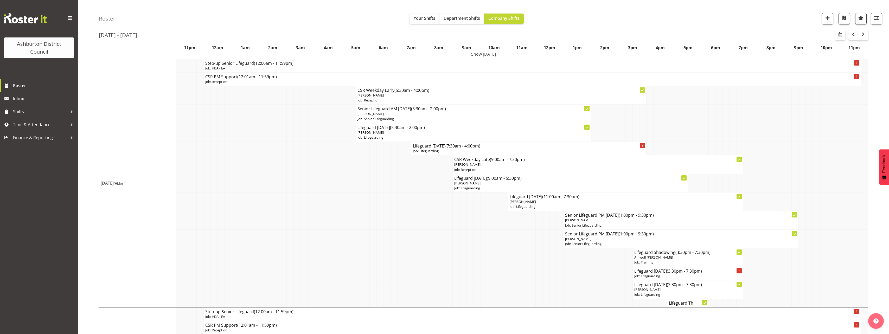
scroll to position [104, 0]
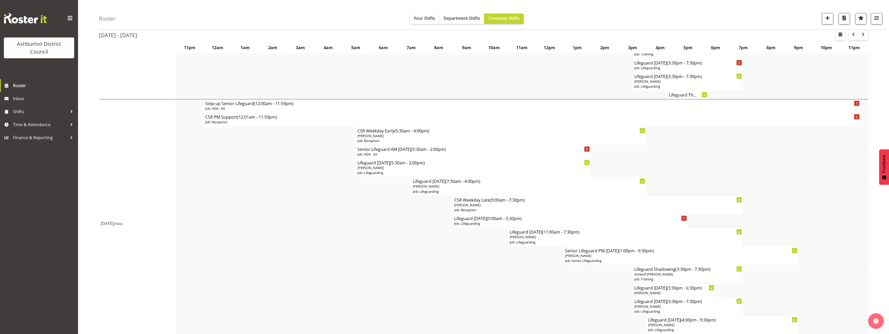
scroll to position [286, 0]
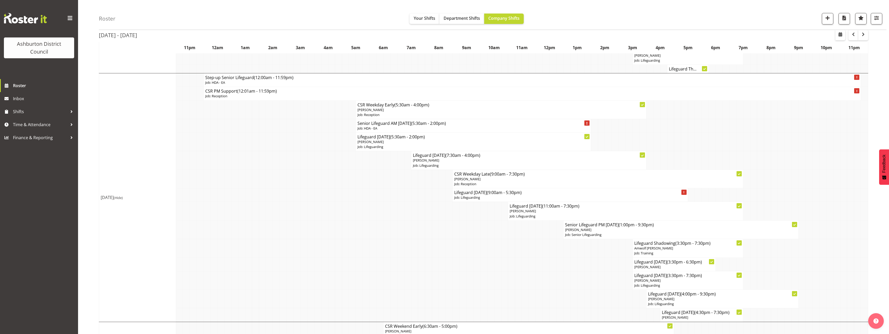
click at [88, 145] on div "Roster Your Shifts Department Shifts Company Shifts 1 Locations [GEOGRAPHIC_DAT…" at bounding box center [483, 273] width 811 height 1090
click at [85, 139] on div "Roster Your Shifts Department Shifts Company Shifts 1 Locations [GEOGRAPHIC_DAT…" at bounding box center [483, 273] width 811 height 1090
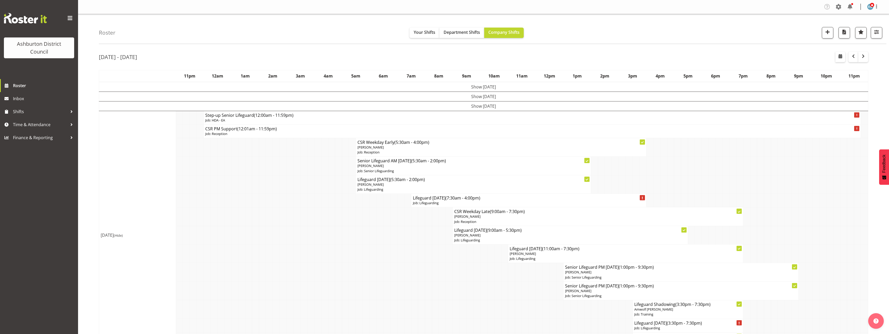
scroll to position [78, 0]
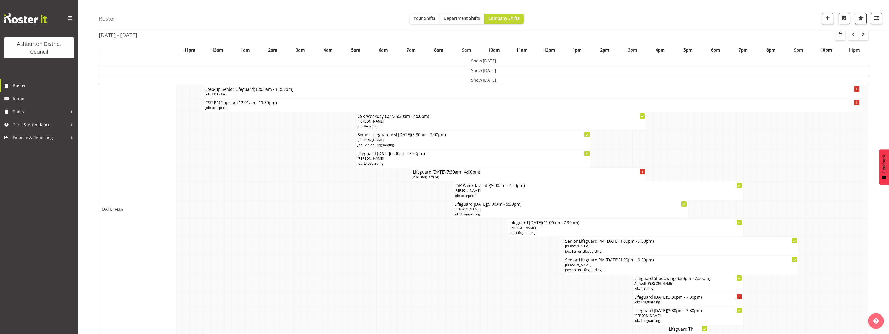
click at [465, 79] on td "Show [DATE]" at bounding box center [483, 80] width 769 height 10
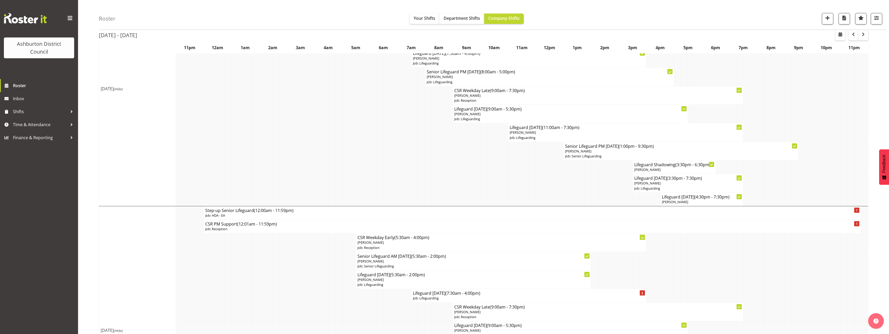
scroll to position [52, 0]
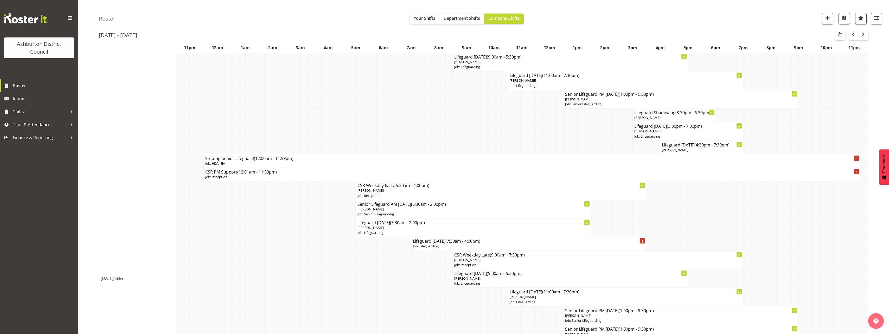
scroll to position [208, 0]
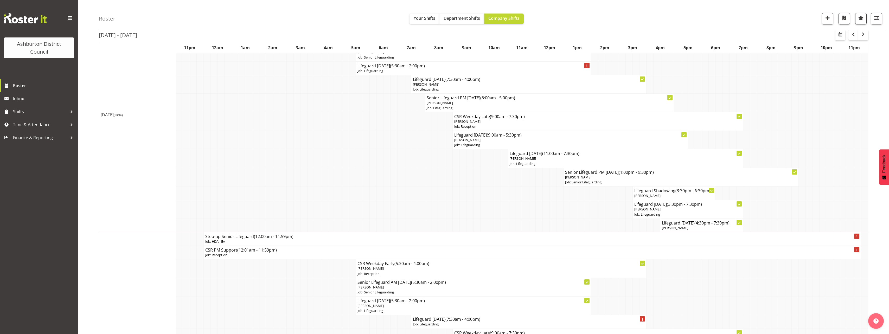
scroll to position [78, 0]
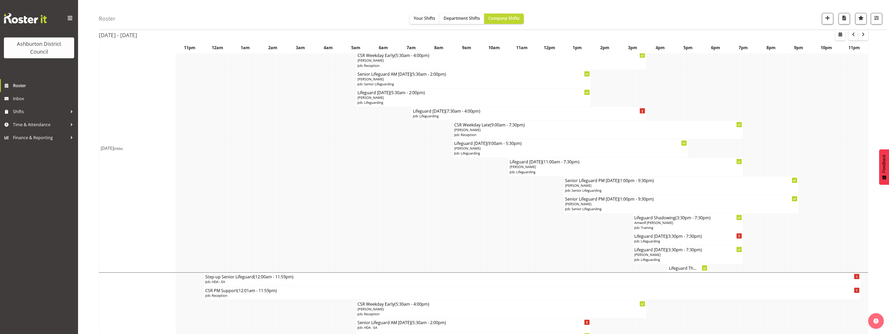
scroll to position [260, 0]
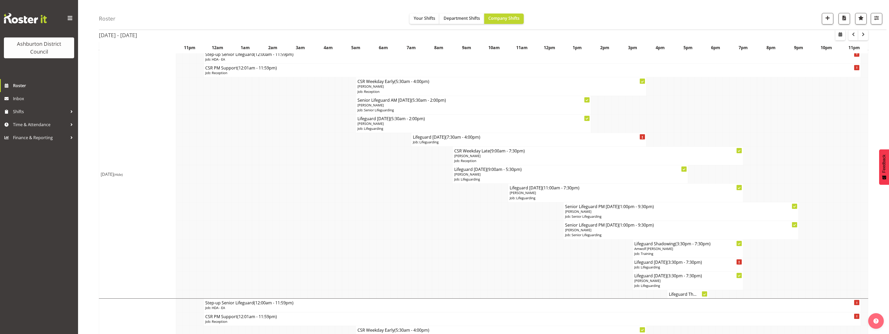
scroll to position [338, 0]
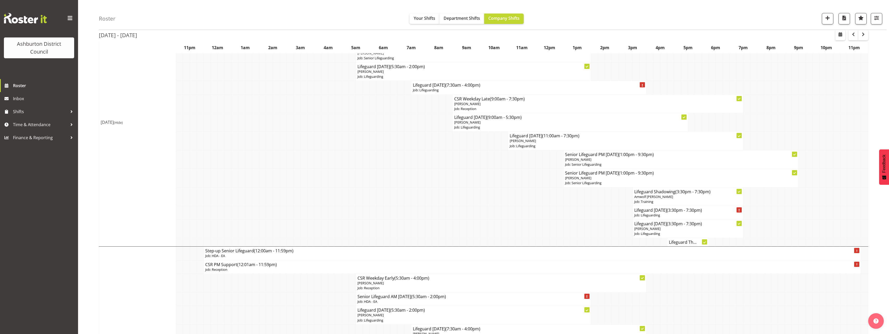
click at [95, 176] on div "Roster Your Shifts Department Shifts Company Shifts 1 Locations [GEOGRAPHIC_DAT…" at bounding box center [483, 333] width 811 height 1315
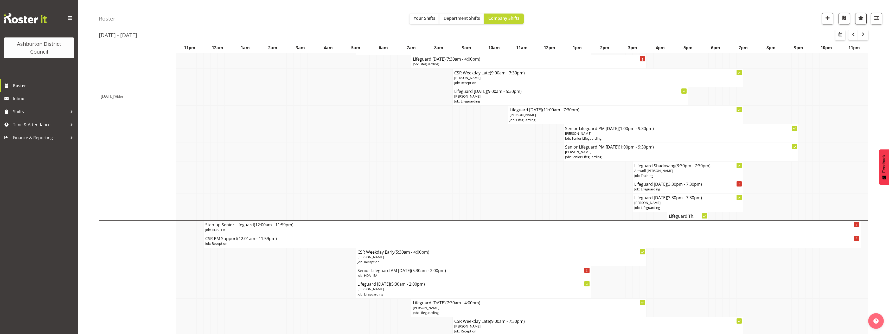
scroll to position [312, 0]
